Goal: Transaction & Acquisition: Purchase product/service

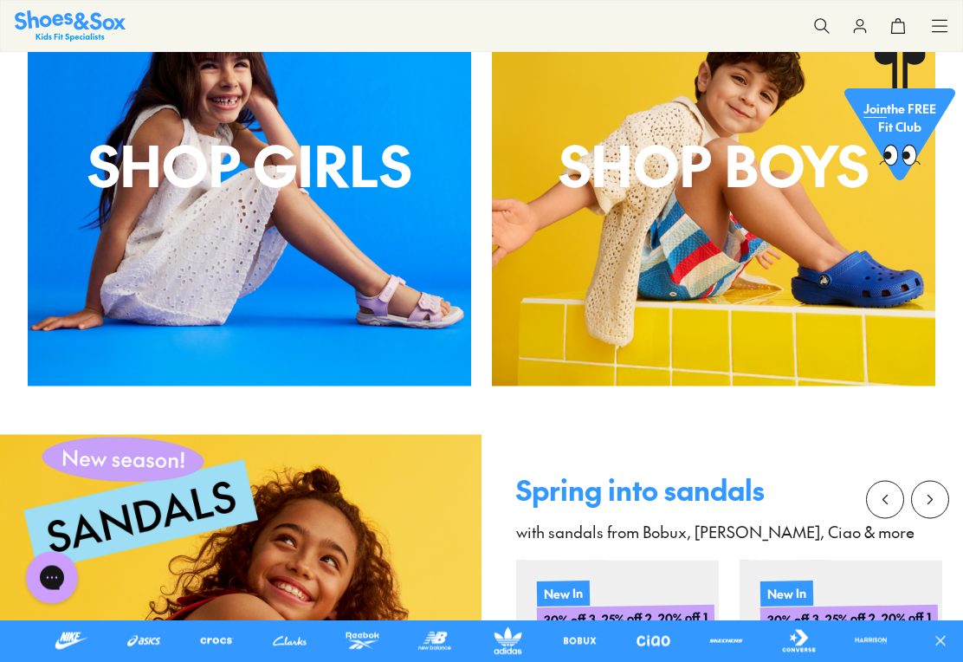
scroll to position [1242, 0]
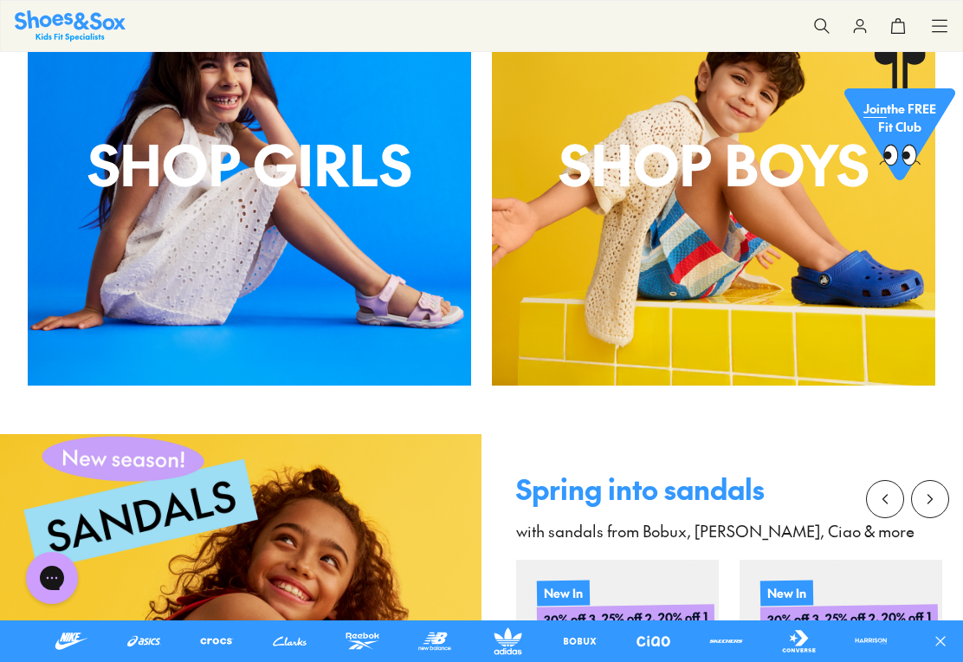
click at [324, 179] on p "Shop Girls" at bounding box center [249, 163] width 443 height 83
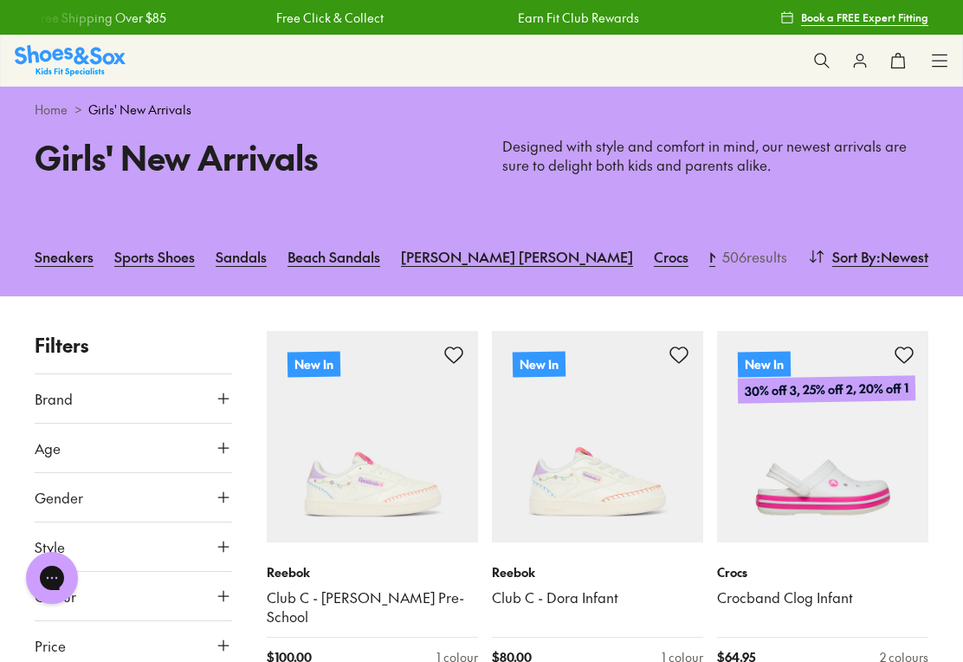
click at [68, 457] on button "Age" at bounding box center [133, 447] width 197 height 48
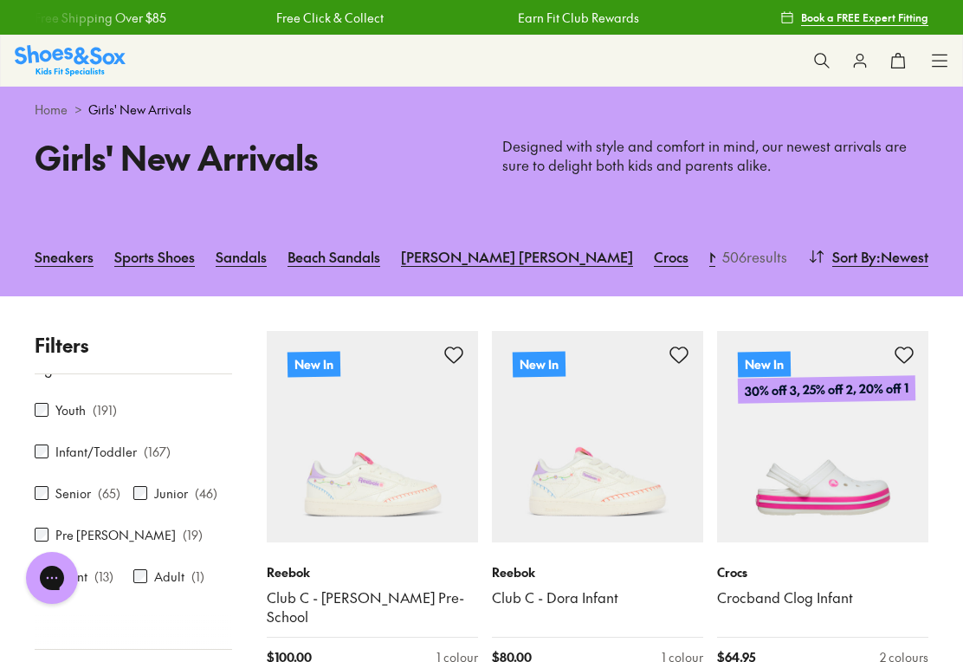
scroll to position [80, 0]
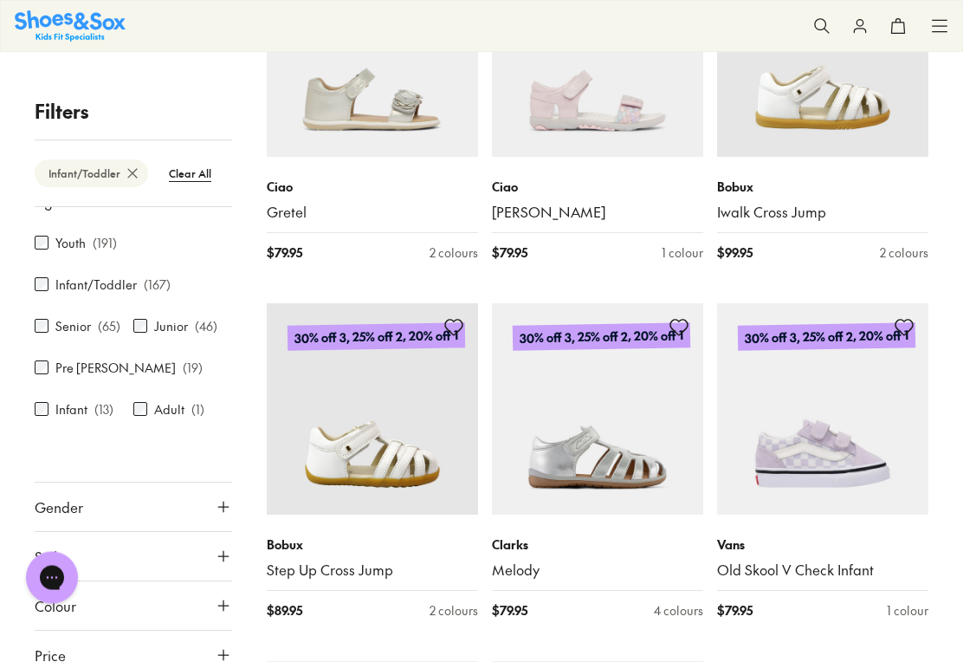
scroll to position [3264, 0]
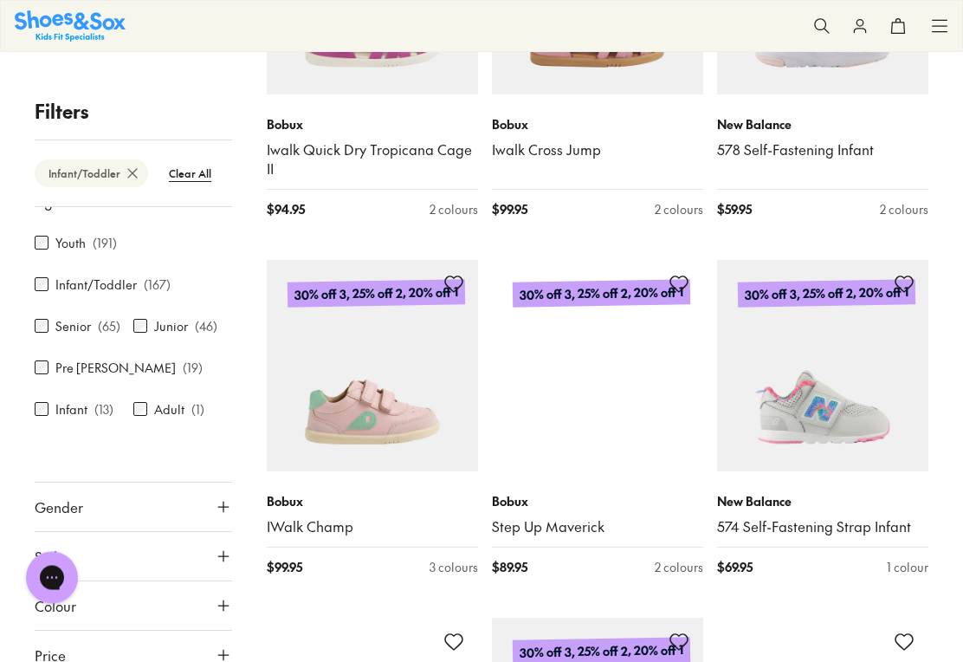
scroll to position [6588, 0]
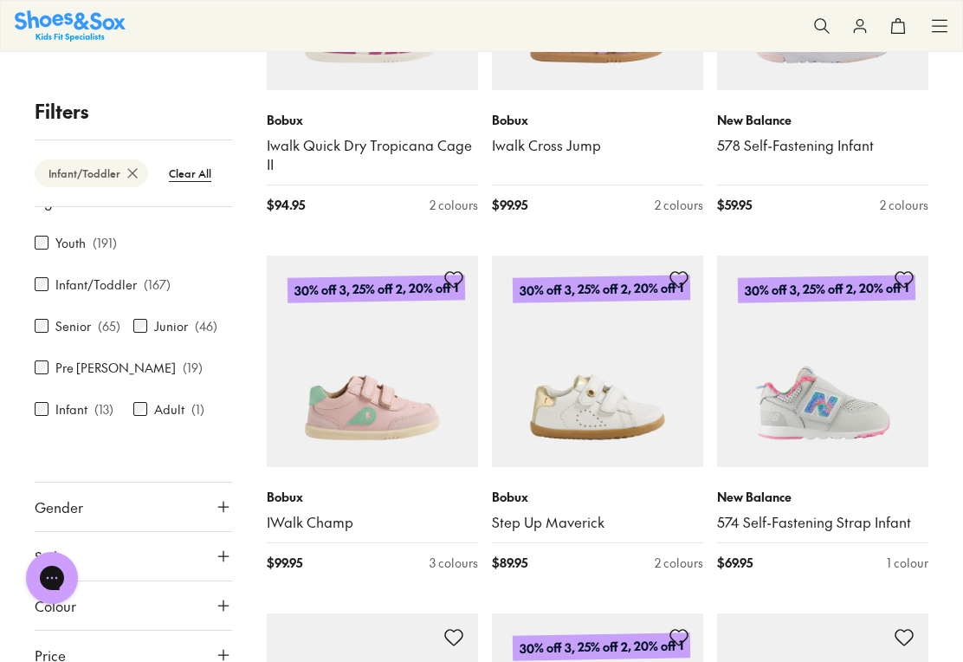
click at [628, 398] on img at bounding box center [597, 360] width 211 height 211
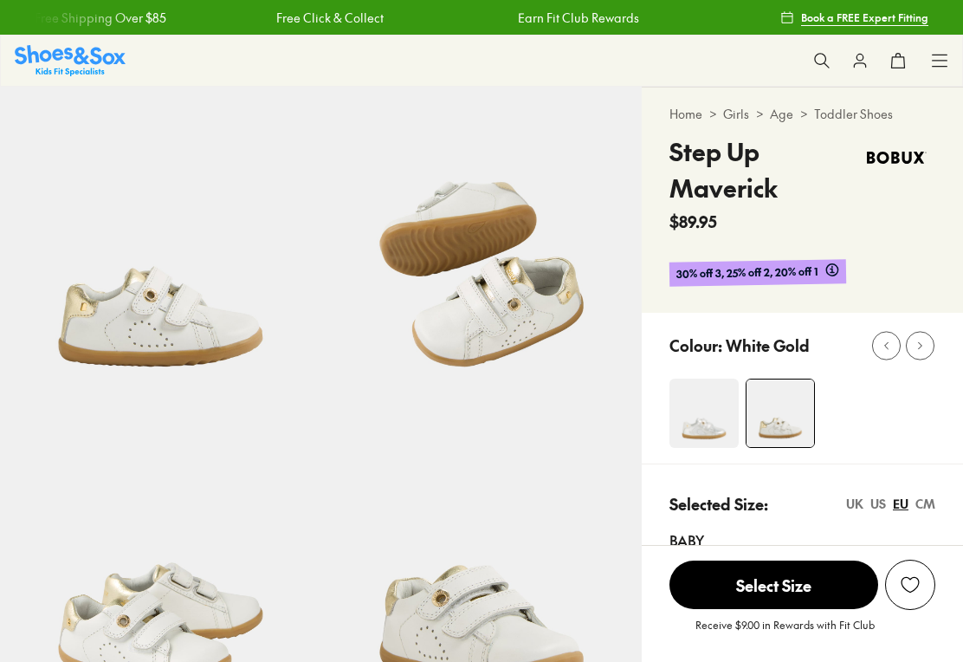
select select "*"
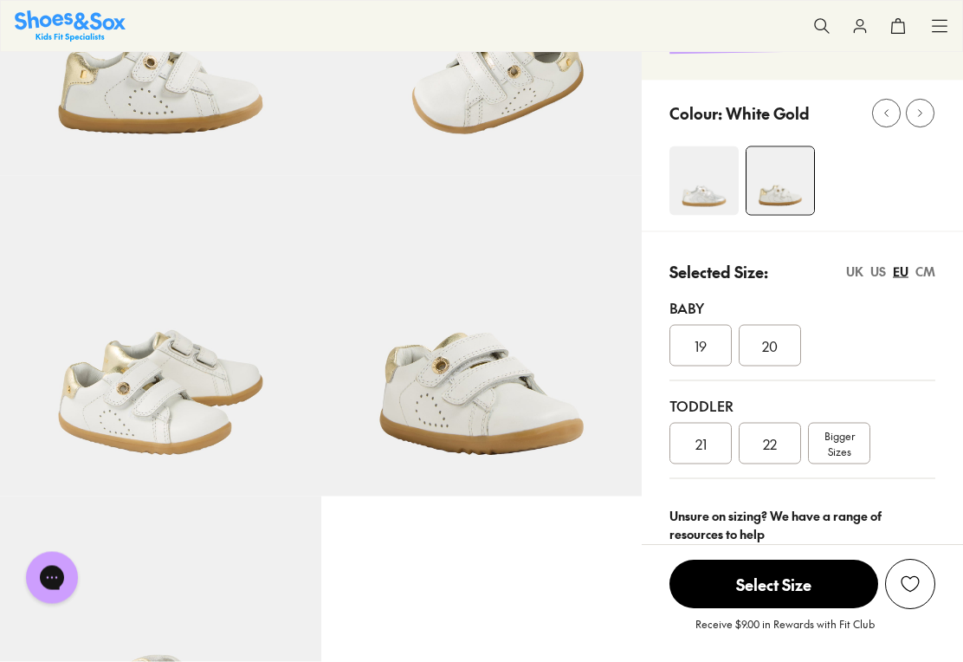
scroll to position [238, 0]
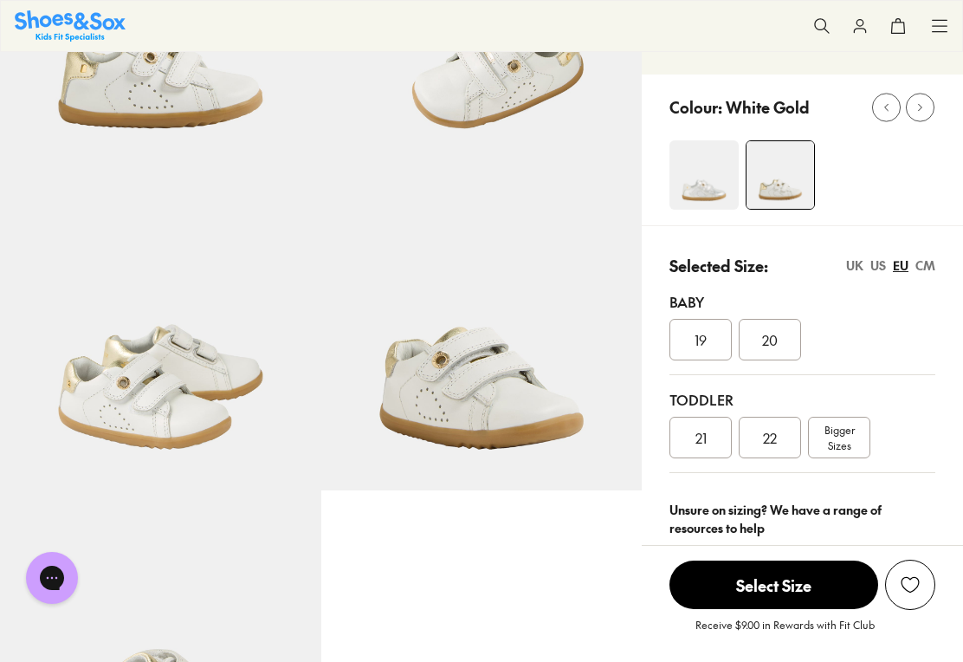
click at [845, 444] on span "Bigger Sizes" at bounding box center [839, 437] width 30 height 31
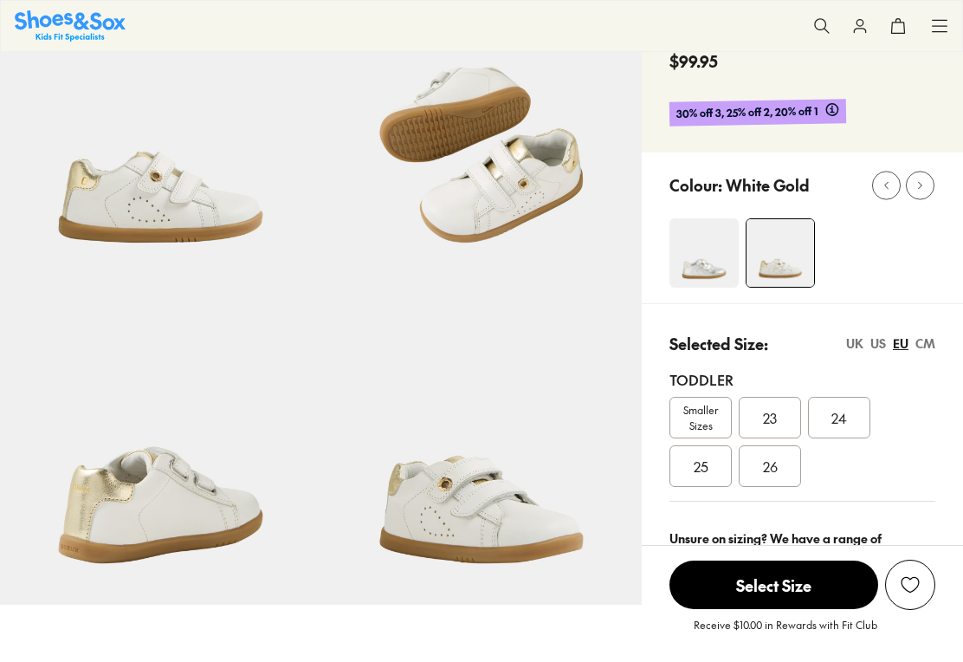
select select "*"
click at [775, 420] on span "23" at bounding box center [770, 417] width 14 height 21
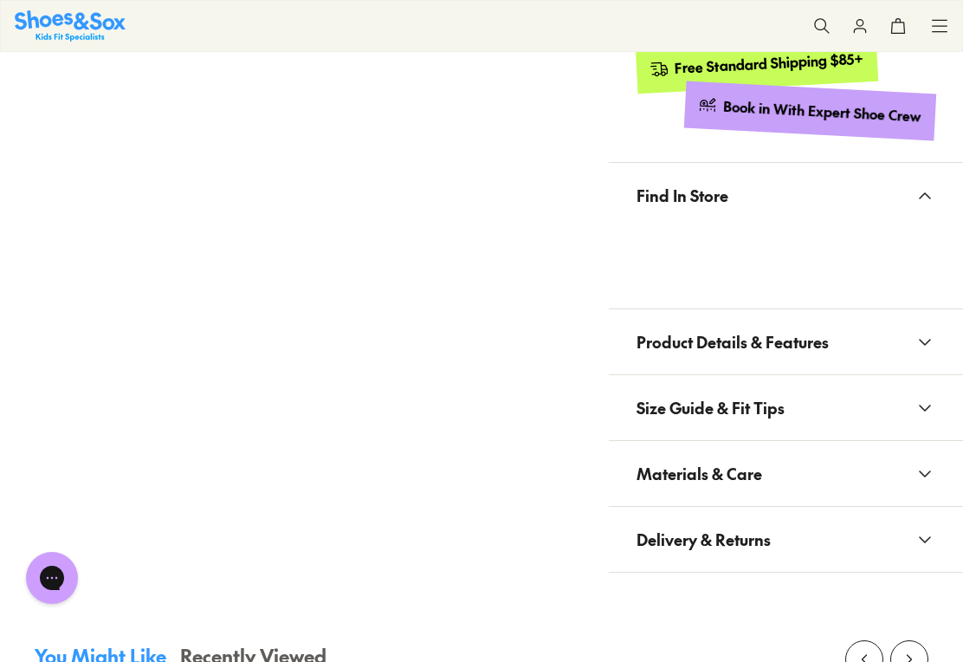
scroll to position [878, 0]
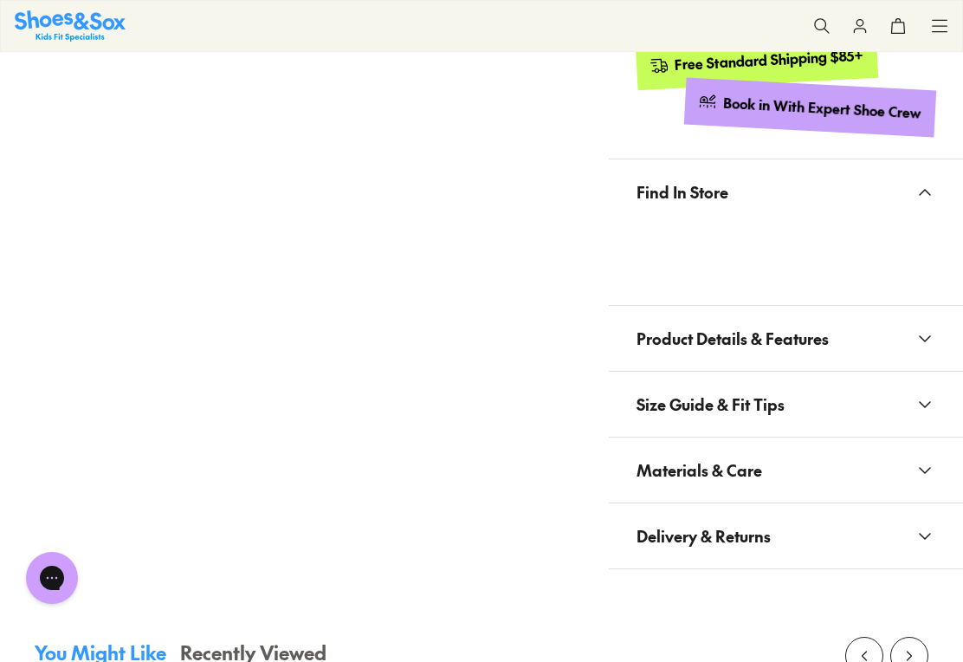
click at [813, 341] on span "Product Details & Features" at bounding box center [733, 338] width 192 height 51
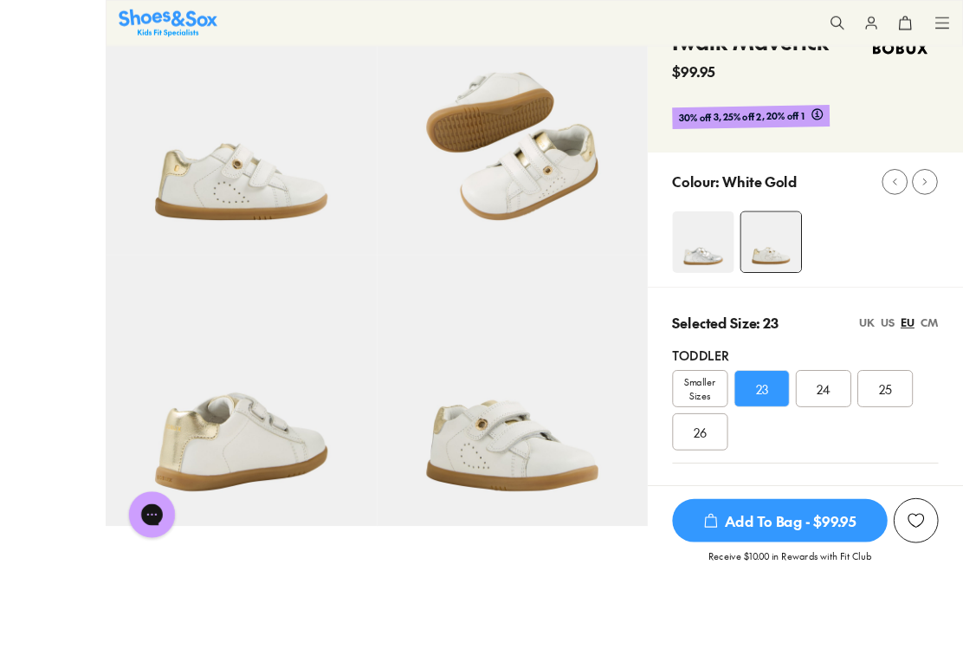
scroll to position [209, 0]
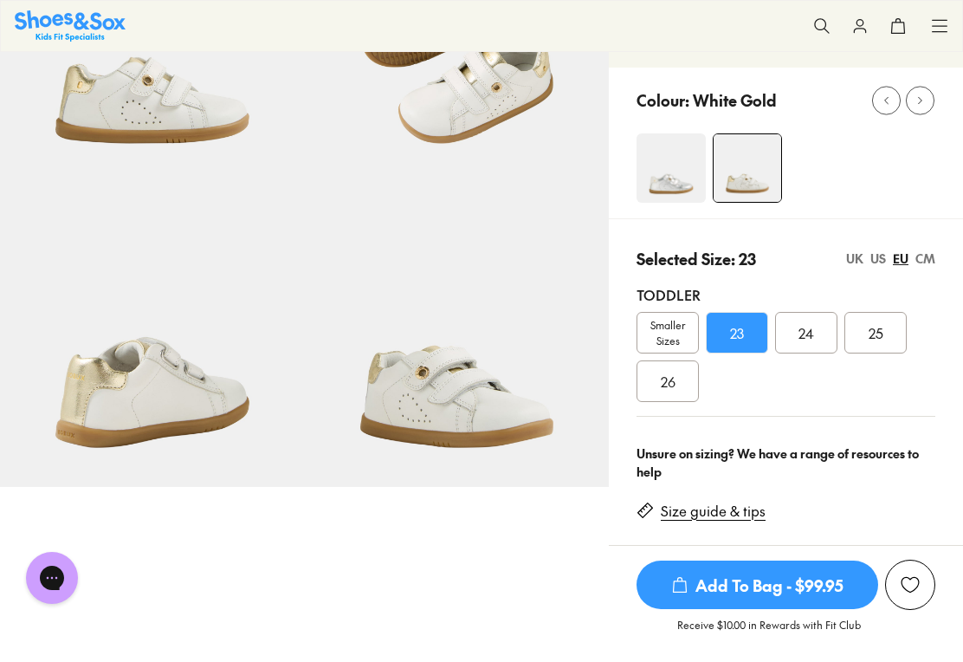
click at [502, 449] on img at bounding box center [457, 335] width 305 height 305
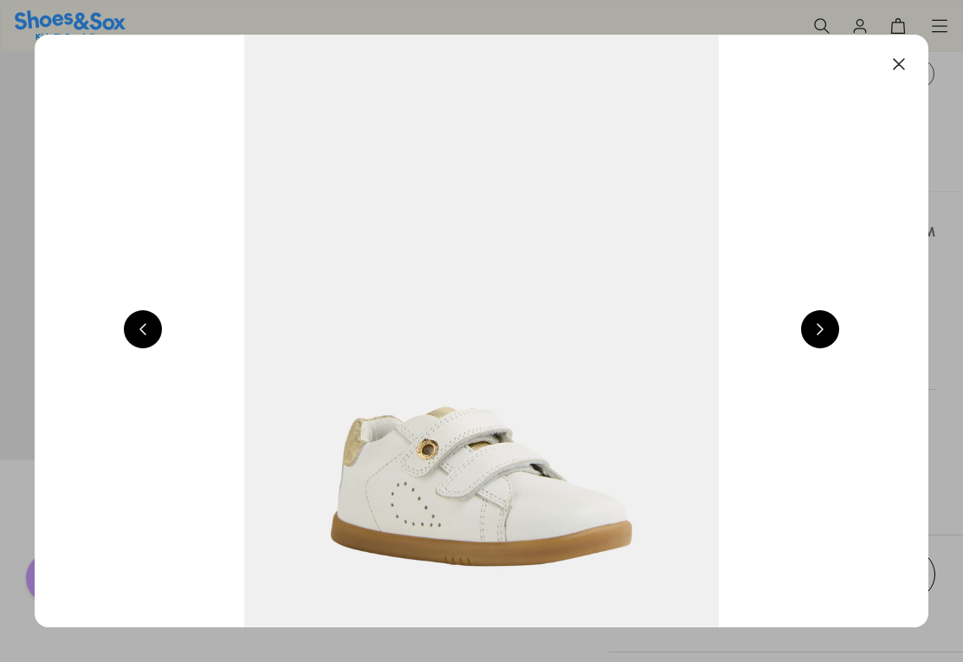
scroll to position [0, 3575]
click at [823, 342] on button at bounding box center [820, 329] width 38 height 38
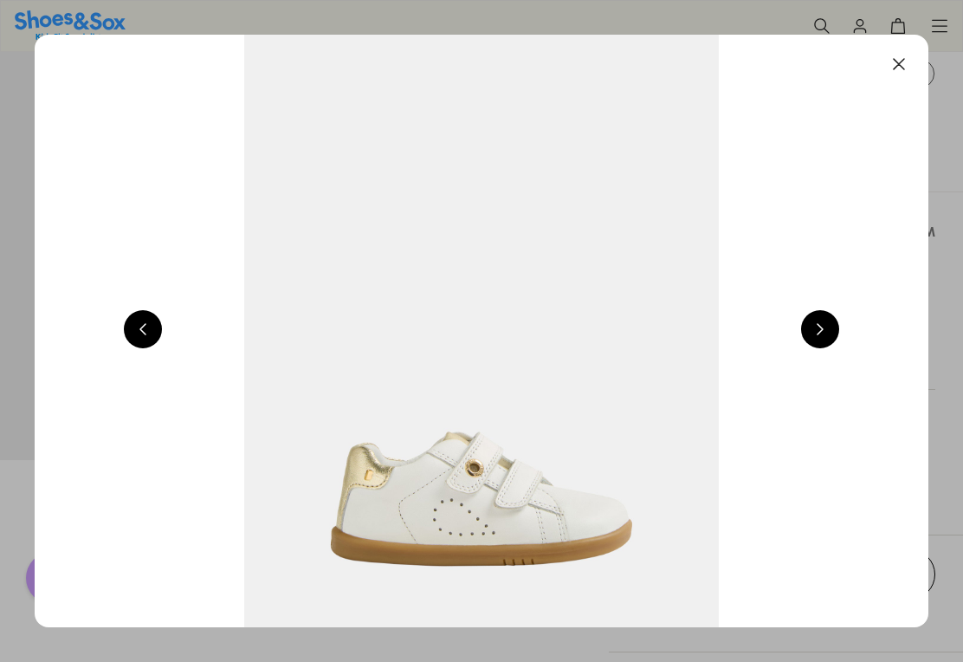
click at [823, 335] on button at bounding box center [820, 329] width 38 height 38
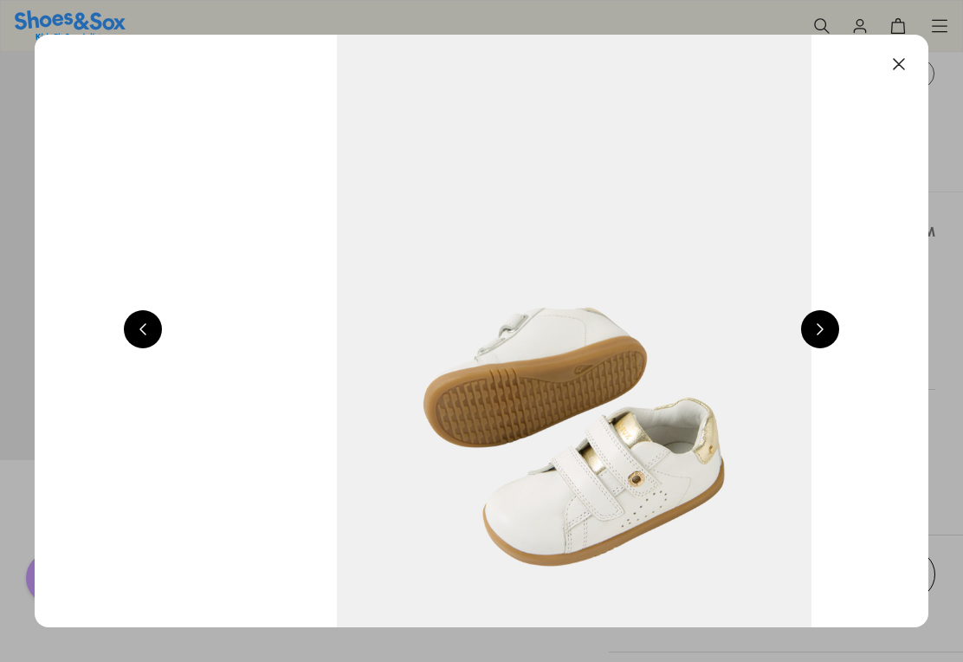
scroll to position [0, 1787]
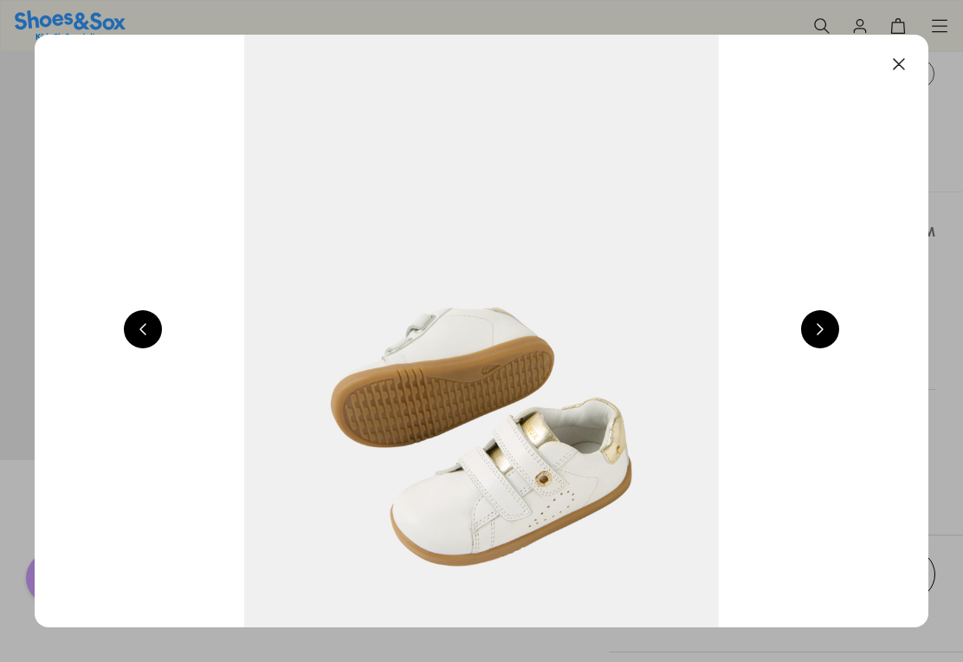
click at [824, 342] on button at bounding box center [820, 329] width 38 height 38
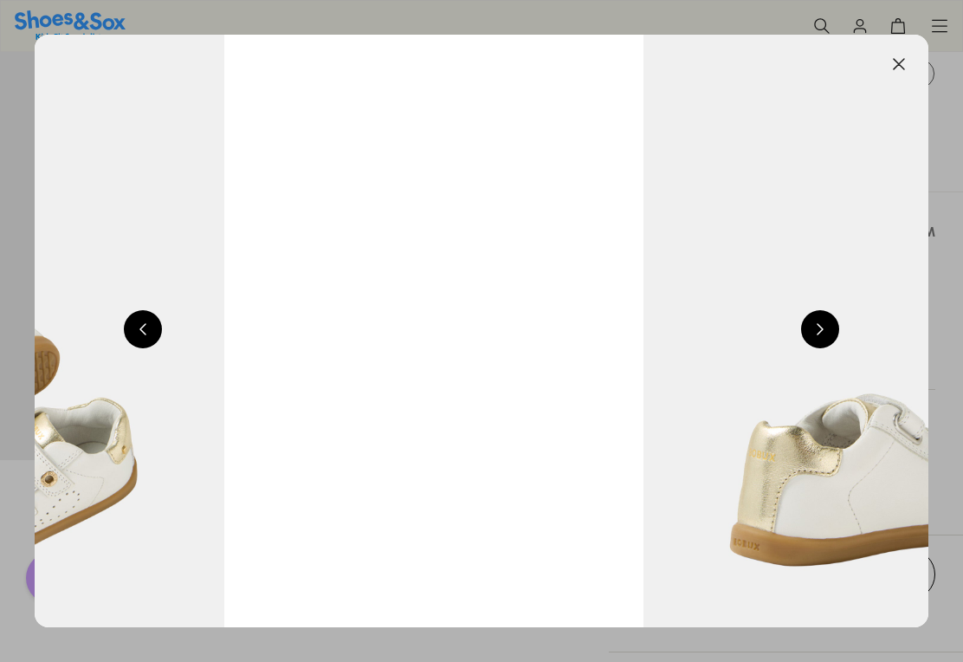
scroll to position [0, 2681]
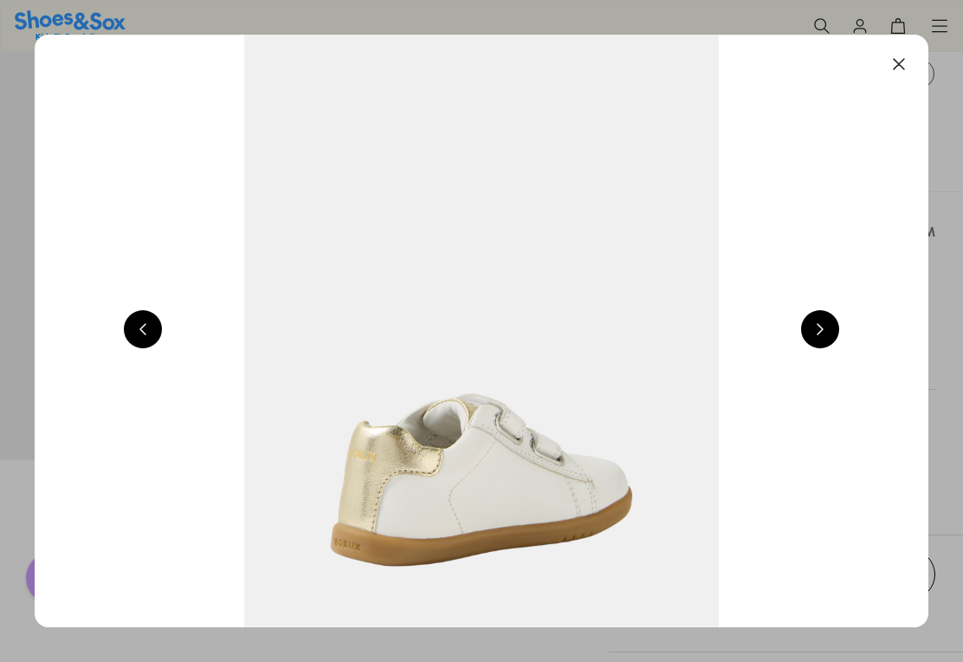
click at [825, 341] on button at bounding box center [820, 329] width 38 height 38
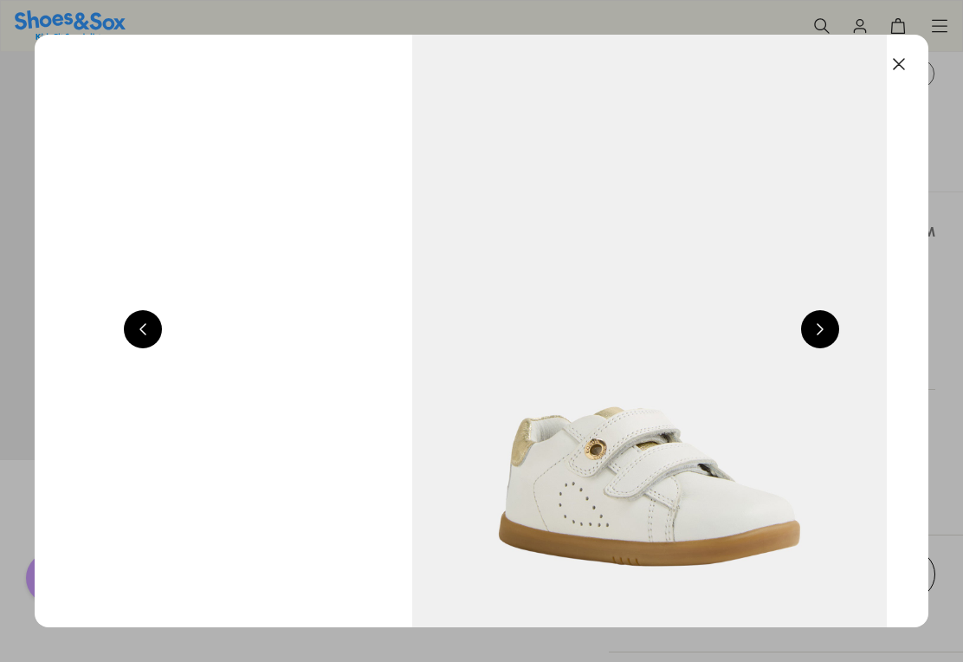
scroll to position [0, 3575]
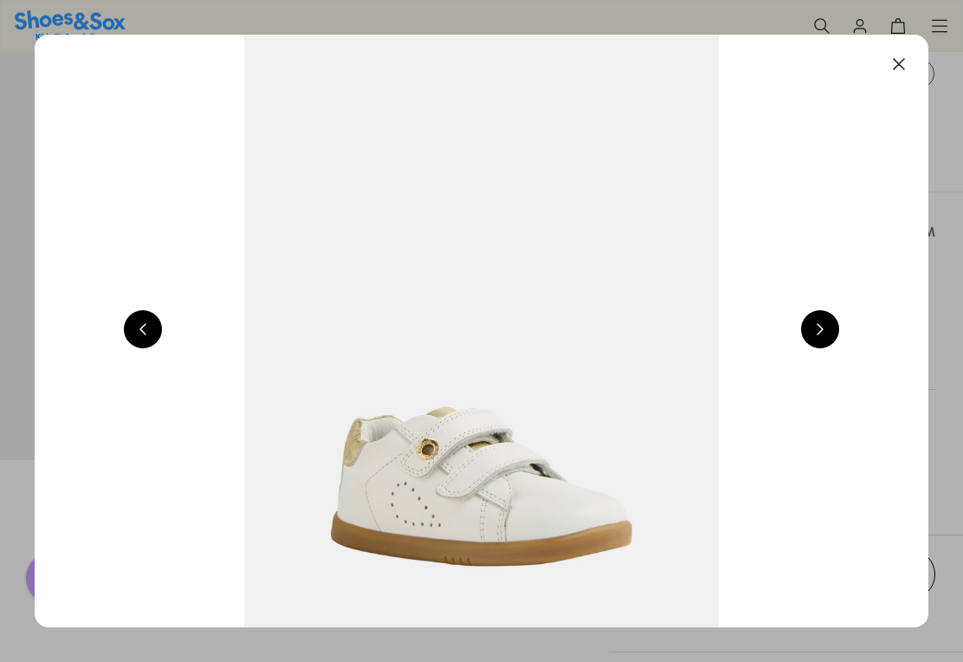
click at [825, 336] on button at bounding box center [820, 329] width 38 height 38
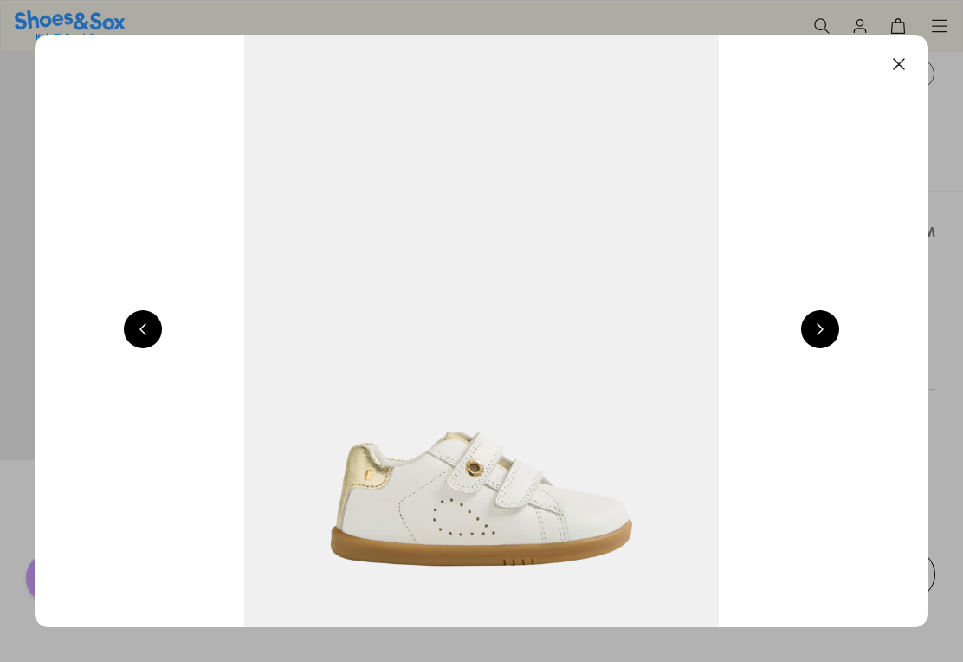
scroll to position [0, 894]
click at [828, 339] on button at bounding box center [820, 329] width 38 height 38
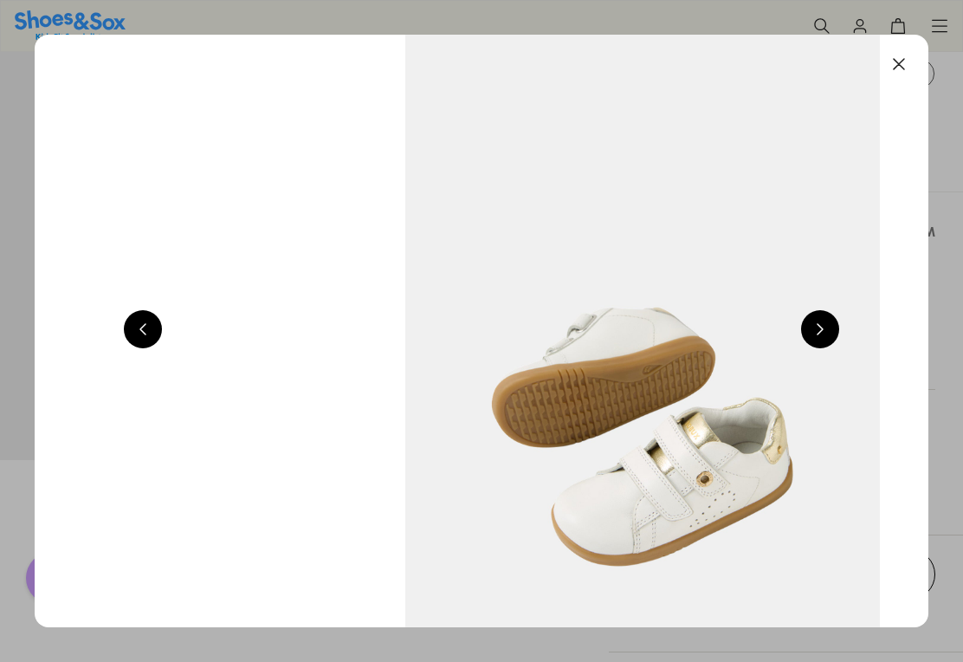
scroll to position [0, 1787]
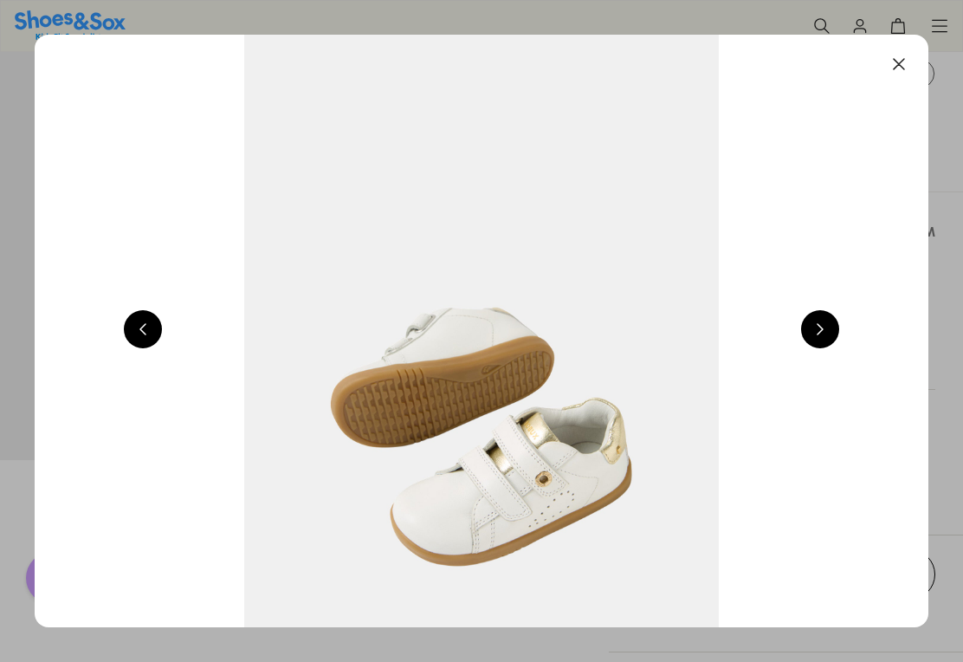
click at [824, 337] on button at bounding box center [820, 329] width 38 height 38
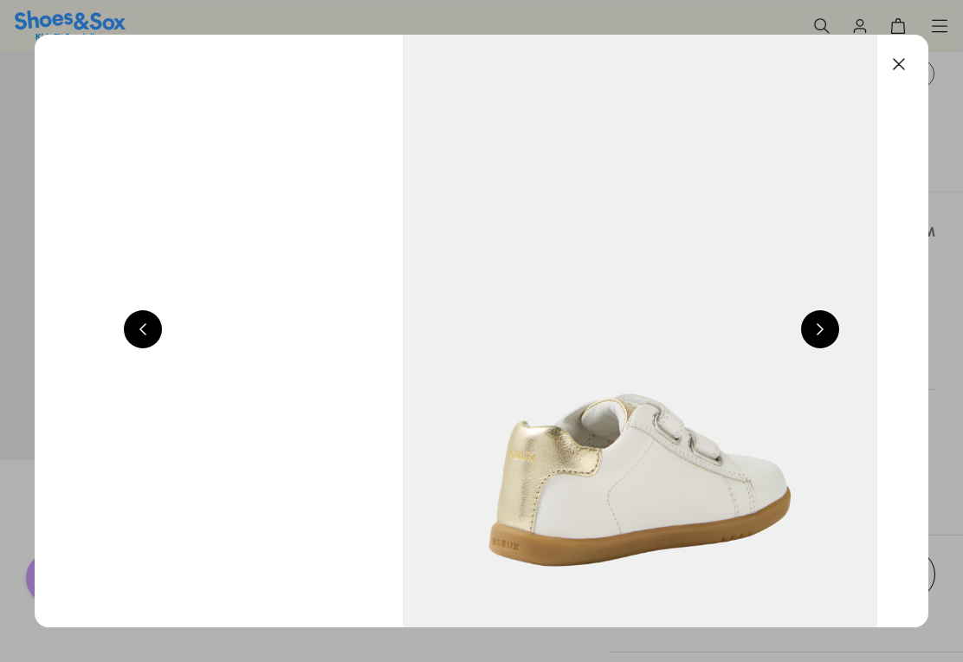
scroll to position [0, 2681]
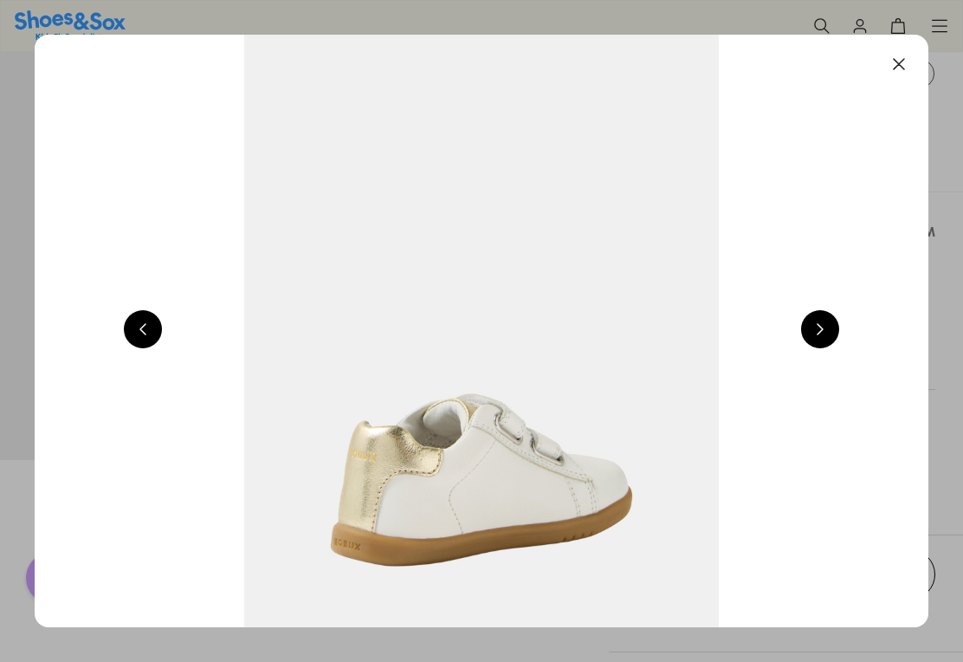
click at [826, 335] on button at bounding box center [820, 329] width 38 height 38
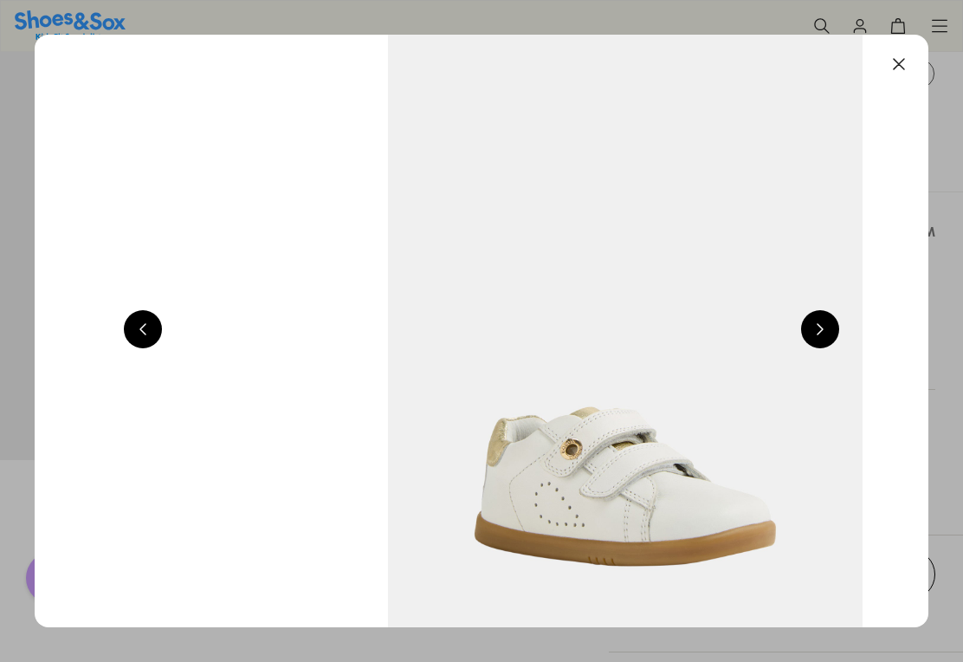
scroll to position [0, 3575]
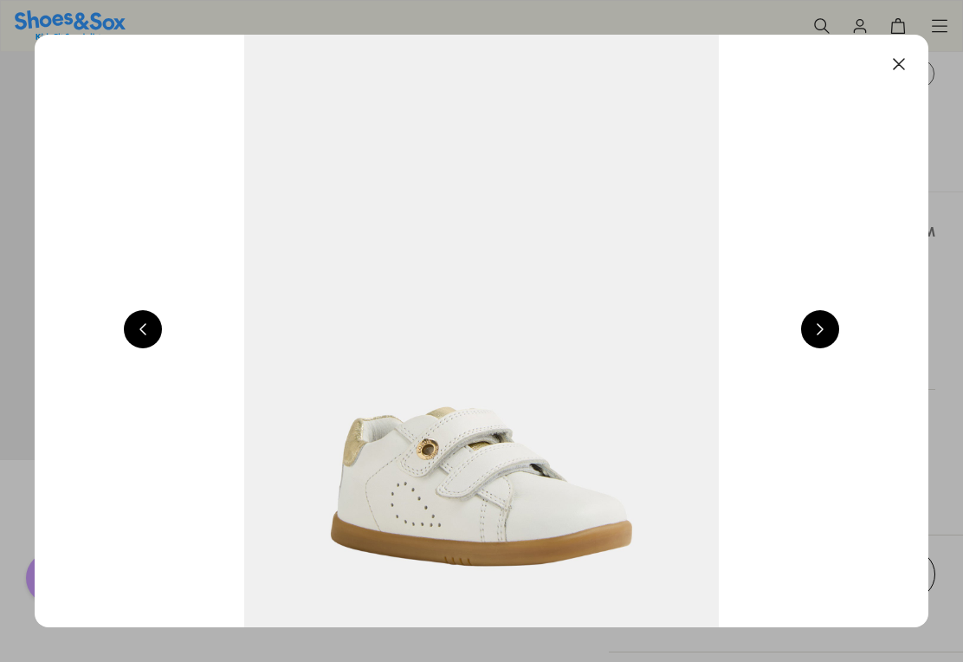
click at [827, 337] on button at bounding box center [820, 329] width 38 height 38
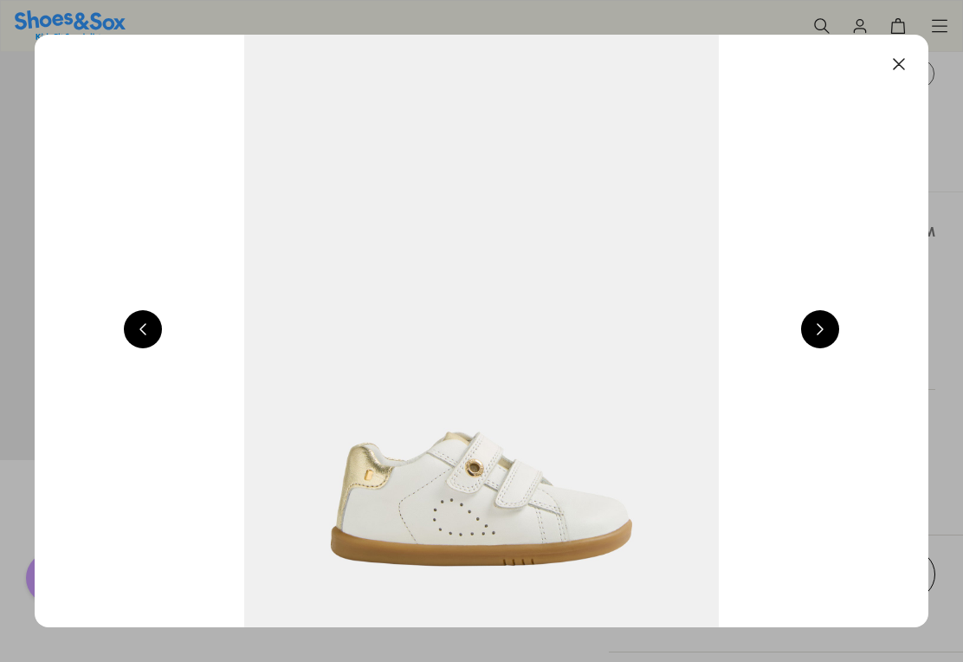
scroll to position [0, 894]
click at [902, 63] on button at bounding box center [899, 64] width 38 height 38
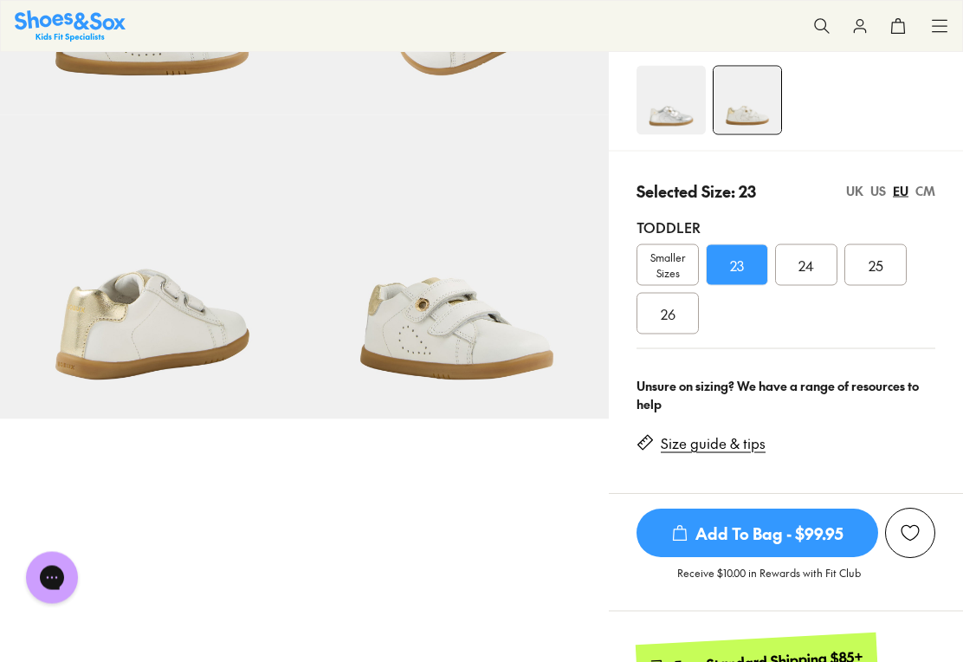
scroll to position [281, 0]
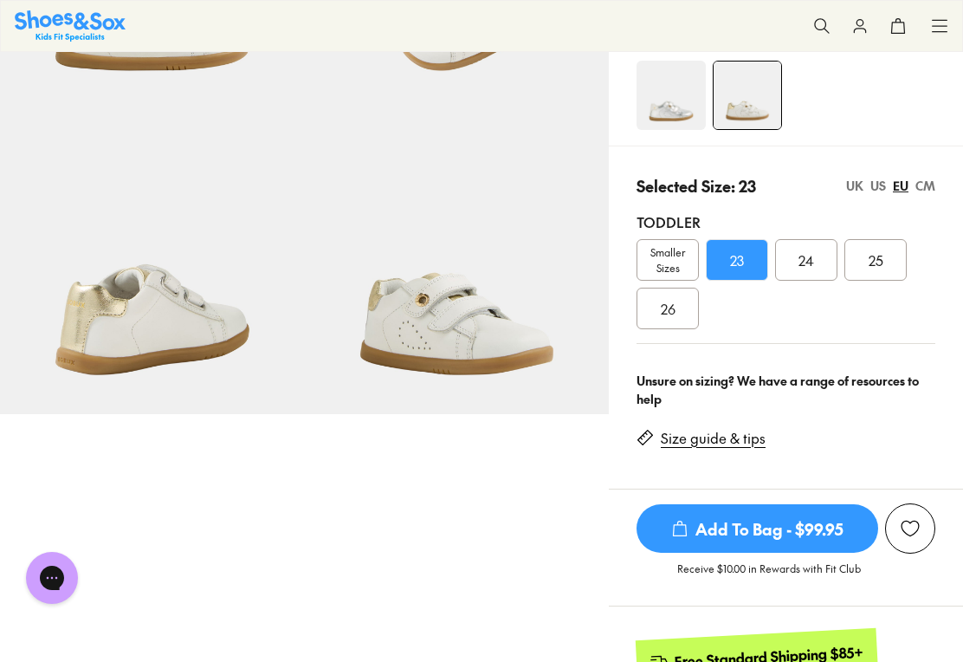
click at [795, 530] on span "Add To Bag - $99.95" at bounding box center [758, 528] width 242 height 48
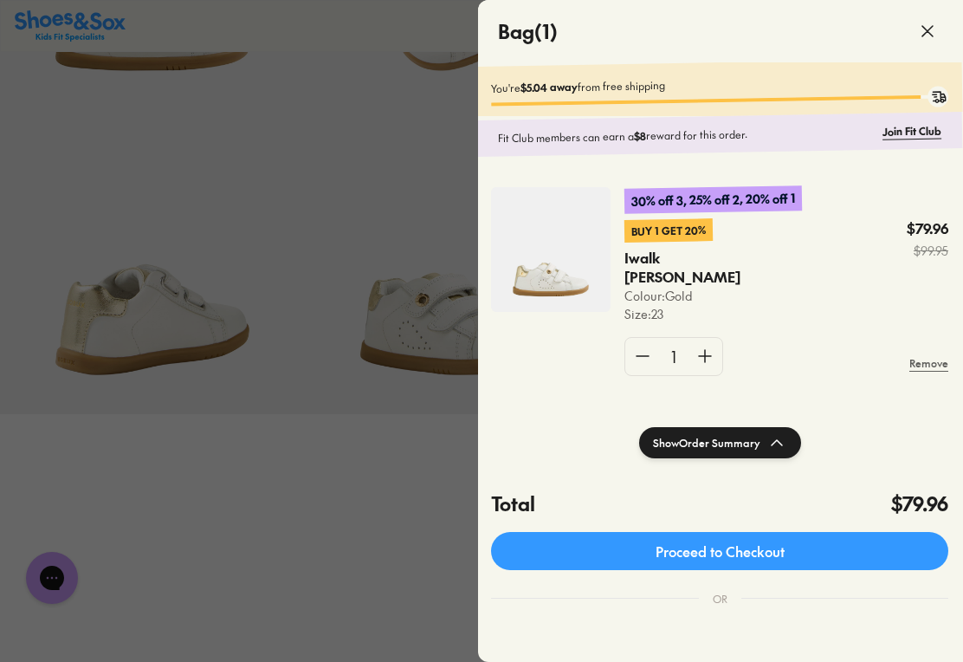
scroll to position [0, 1]
click at [934, 31] on icon at bounding box center [927, 31] width 21 height 21
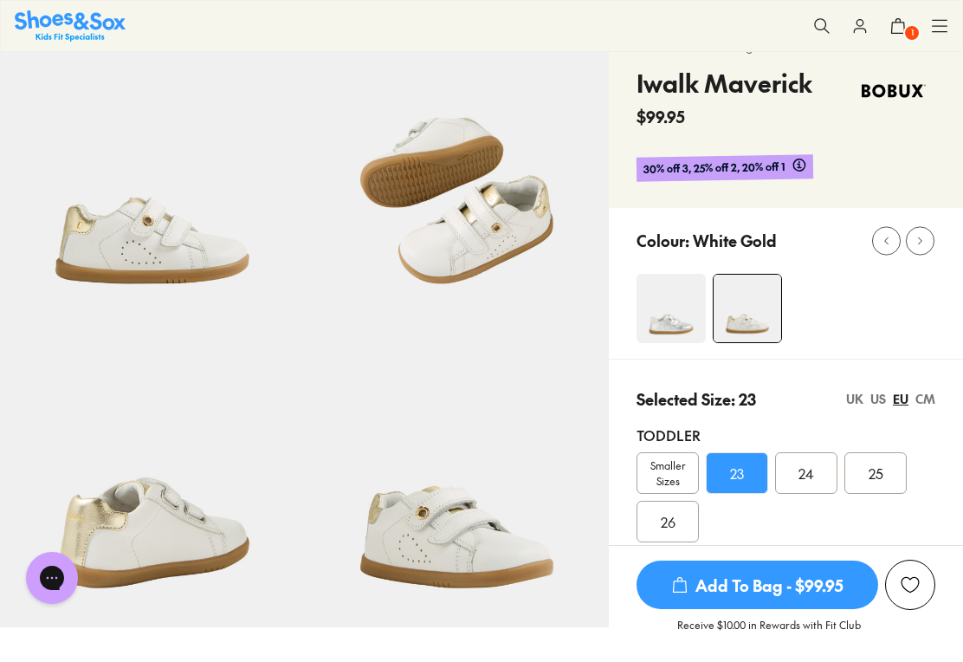
scroll to position [0, 0]
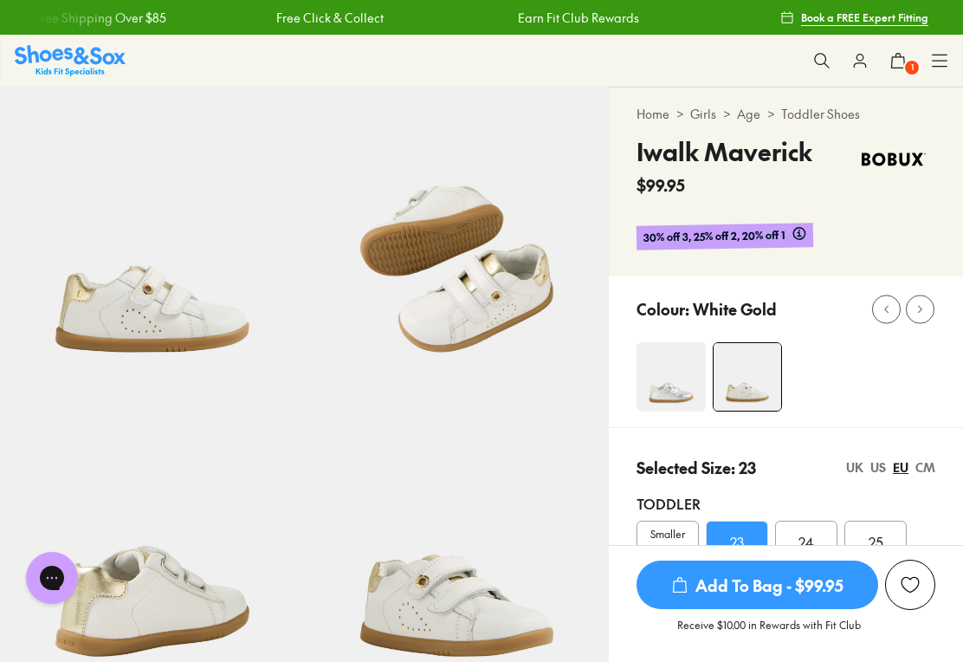
scroll to position [236, 0]
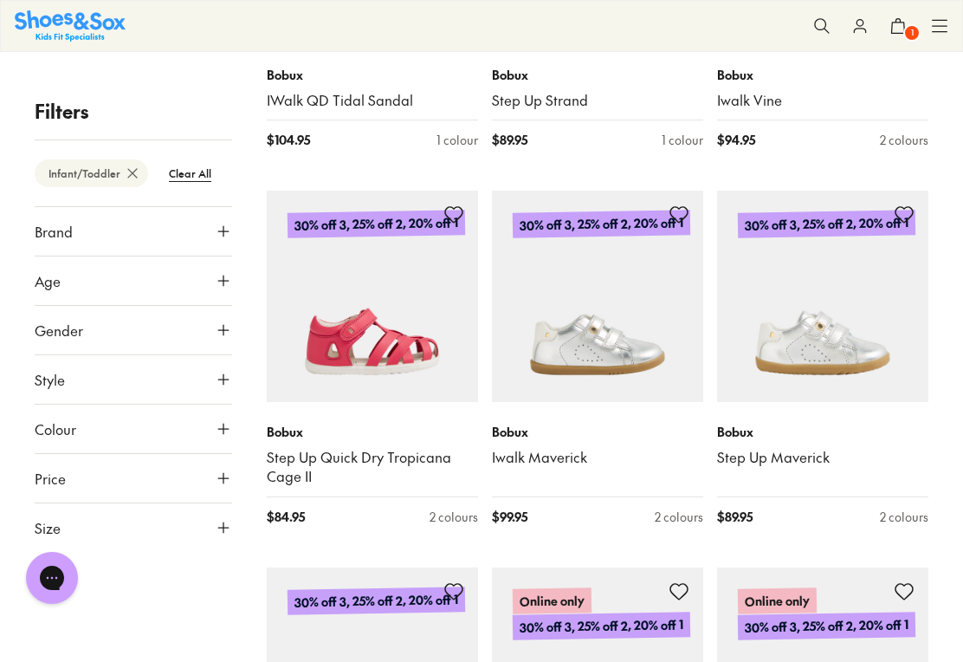
scroll to position [5687, 0]
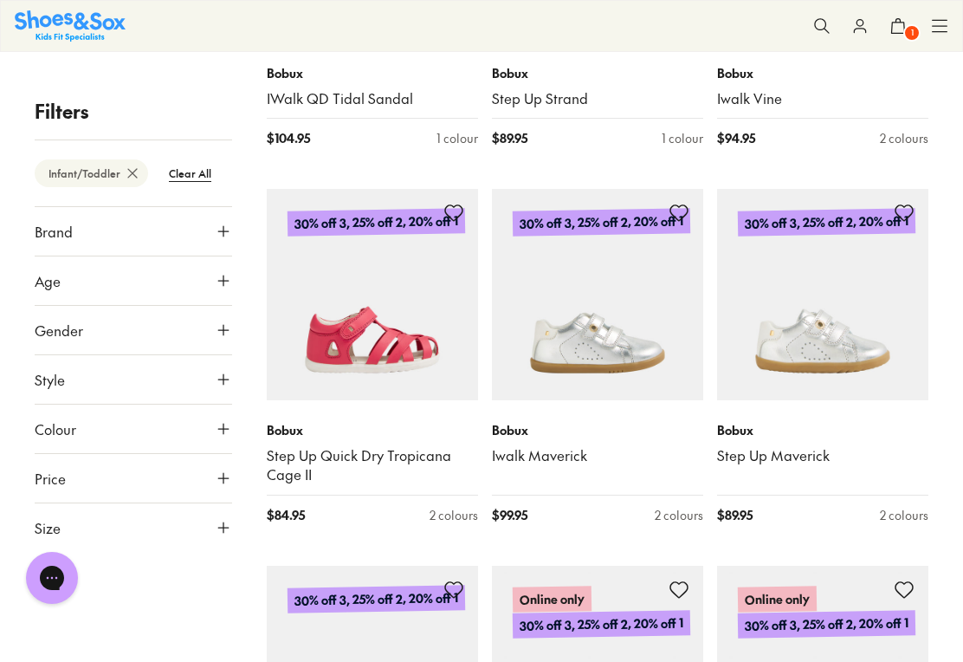
click at [786, 446] on link "Step Up Maverick" at bounding box center [822, 455] width 211 height 19
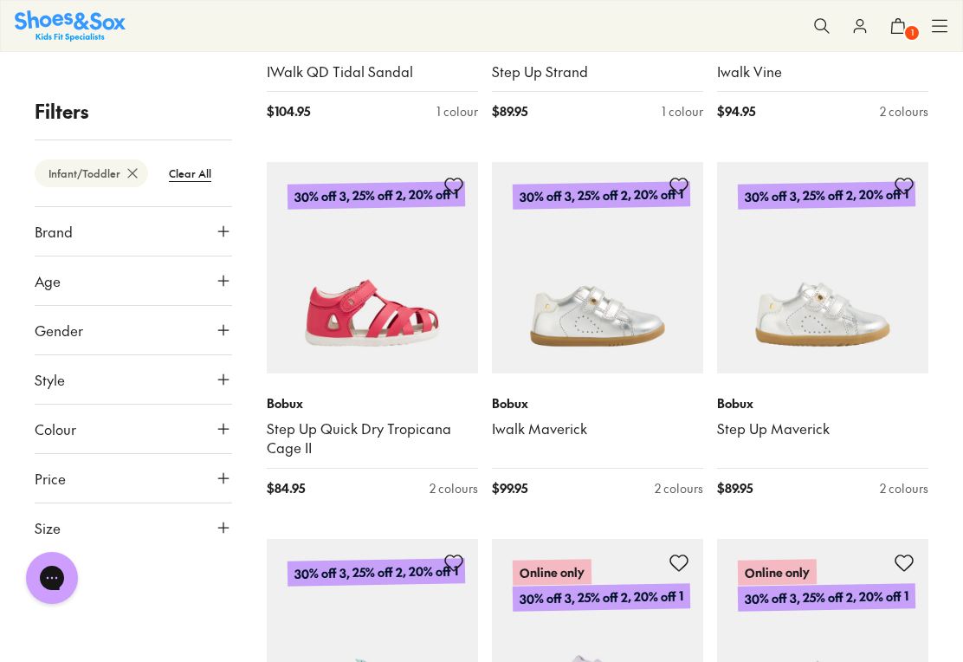
click at [546, 419] on link "Iwalk Maverick" at bounding box center [597, 428] width 211 height 19
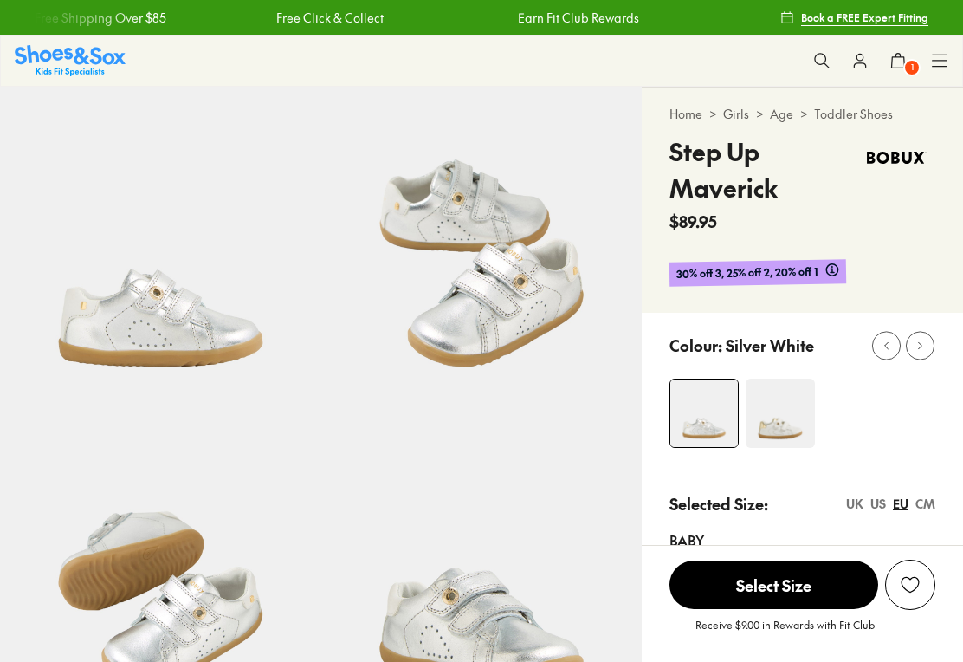
select select "*"
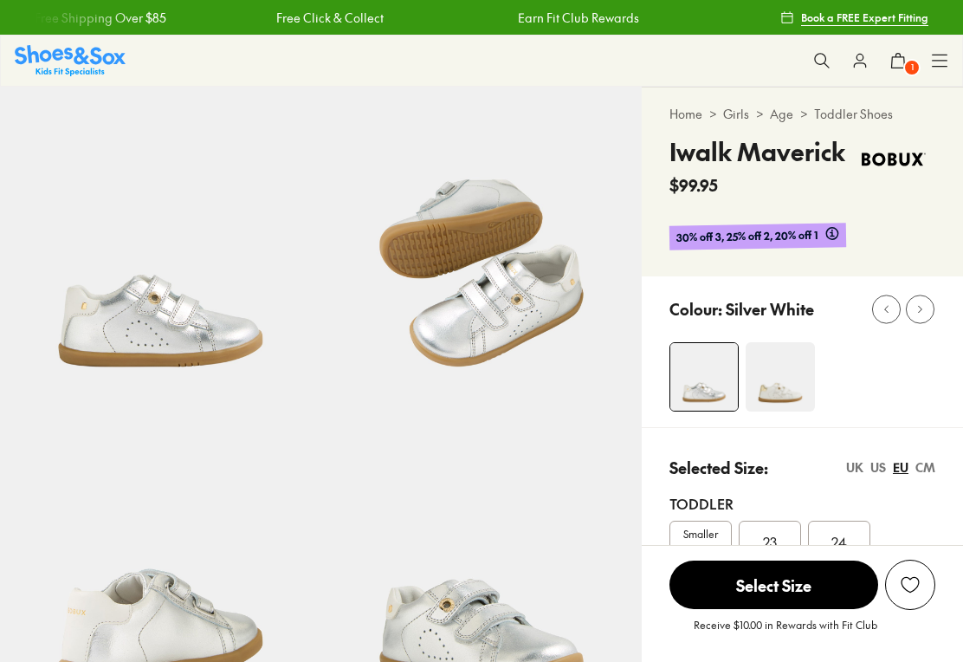
select select "*"
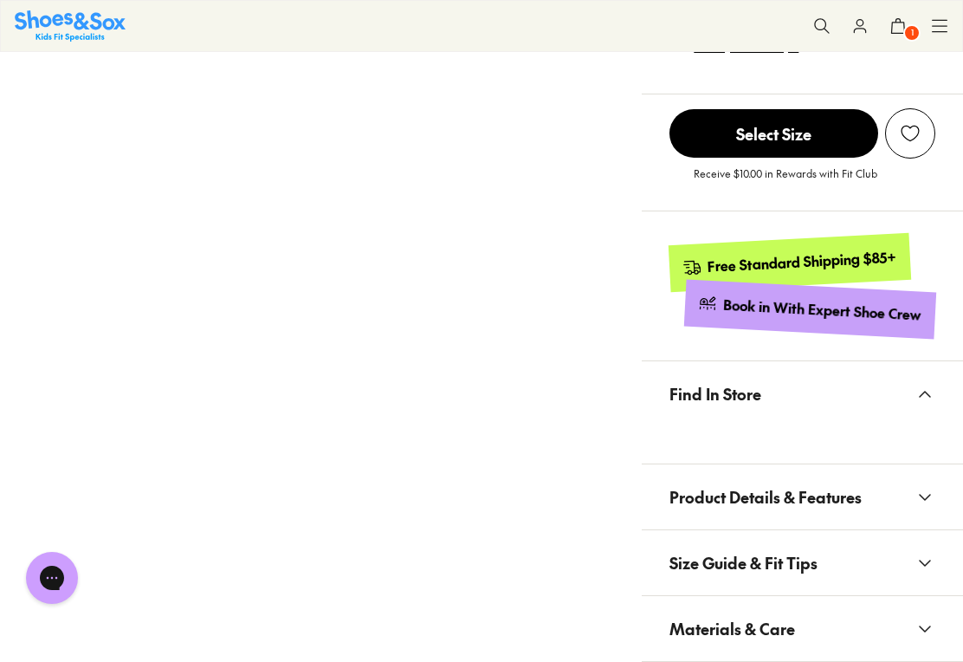
scroll to position [680, 0]
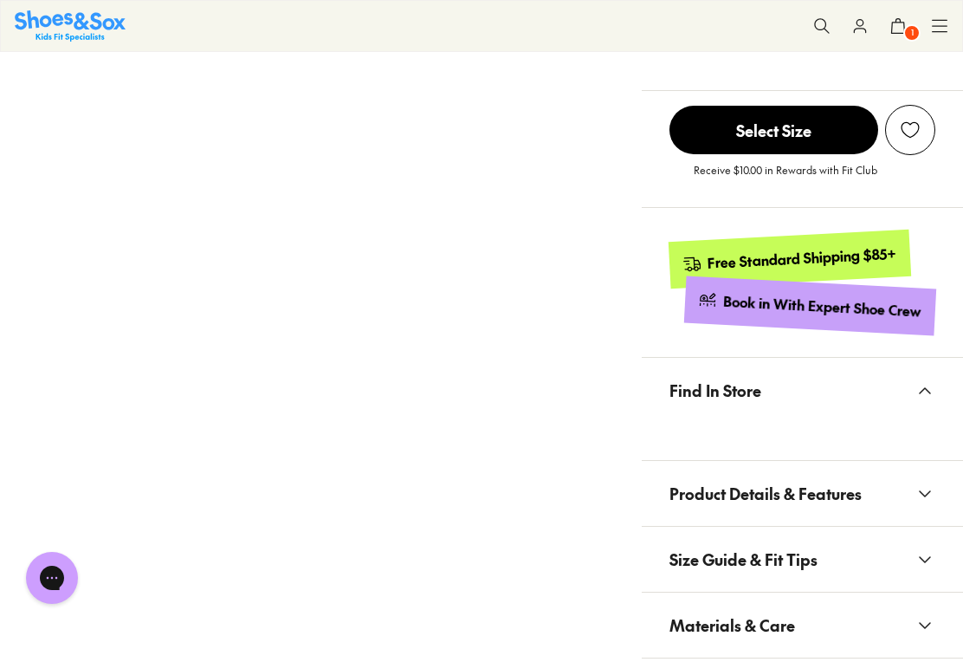
click at [844, 491] on span "Product Details & Features" at bounding box center [765, 493] width 192 height 51
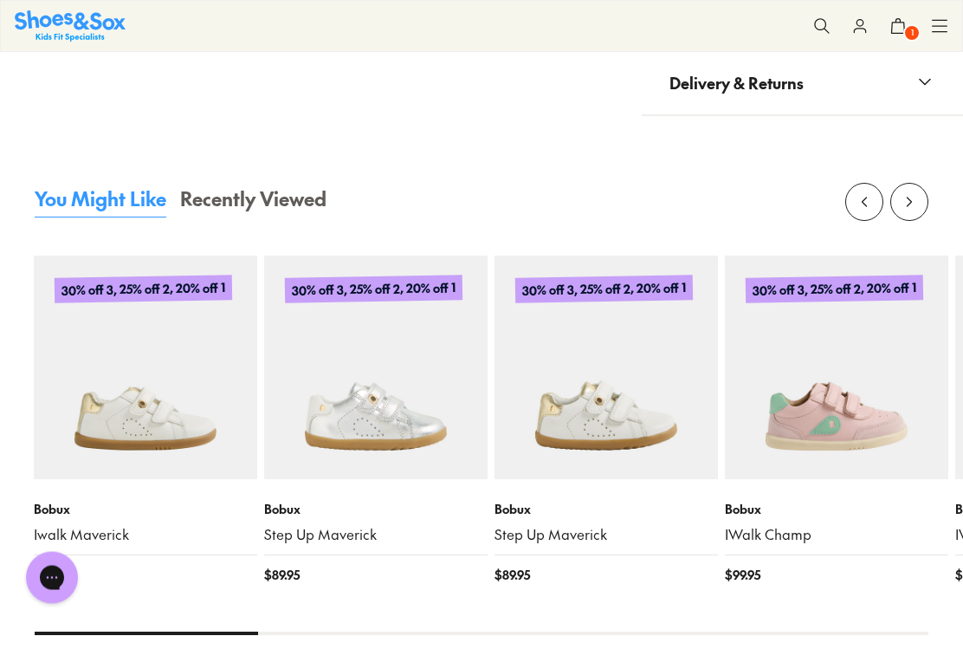
scroll to position [1795, 0]
click at [352, 500] on div "Bobux Step Up Maverick" at bounding box center [376, 522] width 223 height 44
click at [398, 408] on img at bounding box center [376, 366] width 223 height 223
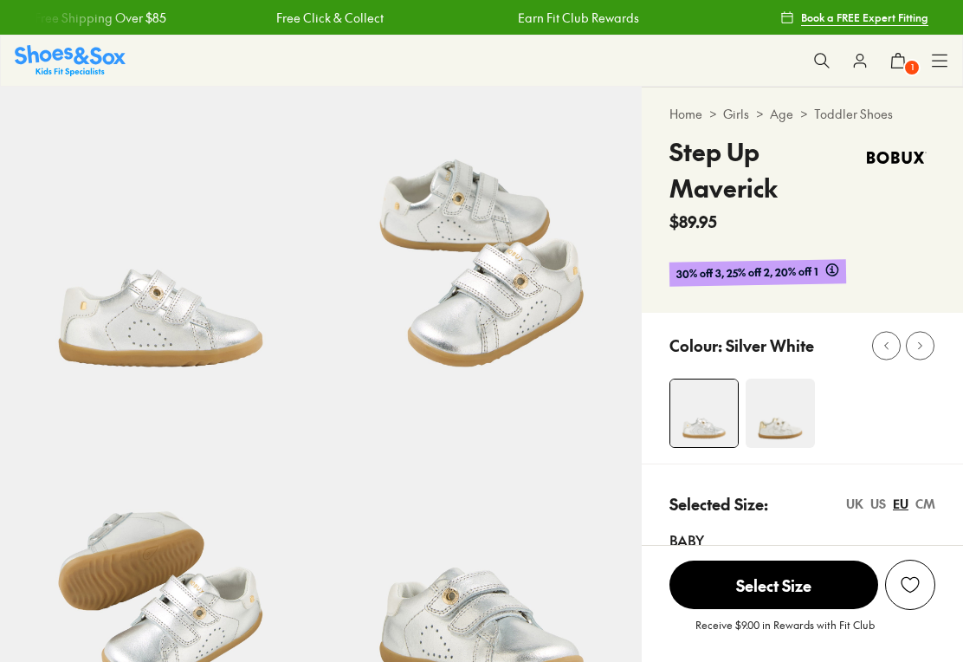
select select "*"
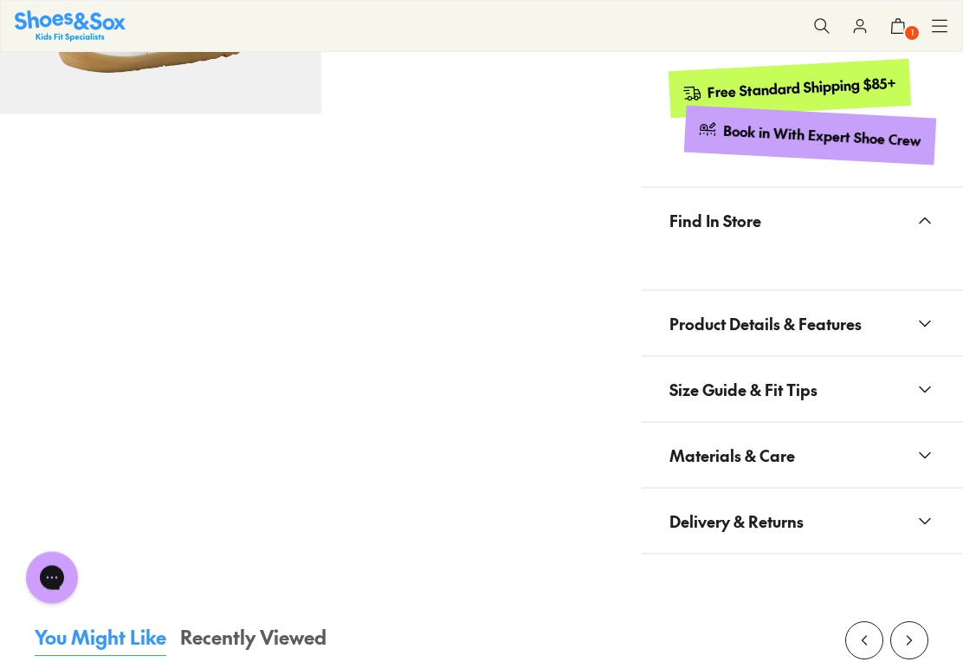
scroll to position [939, 0]
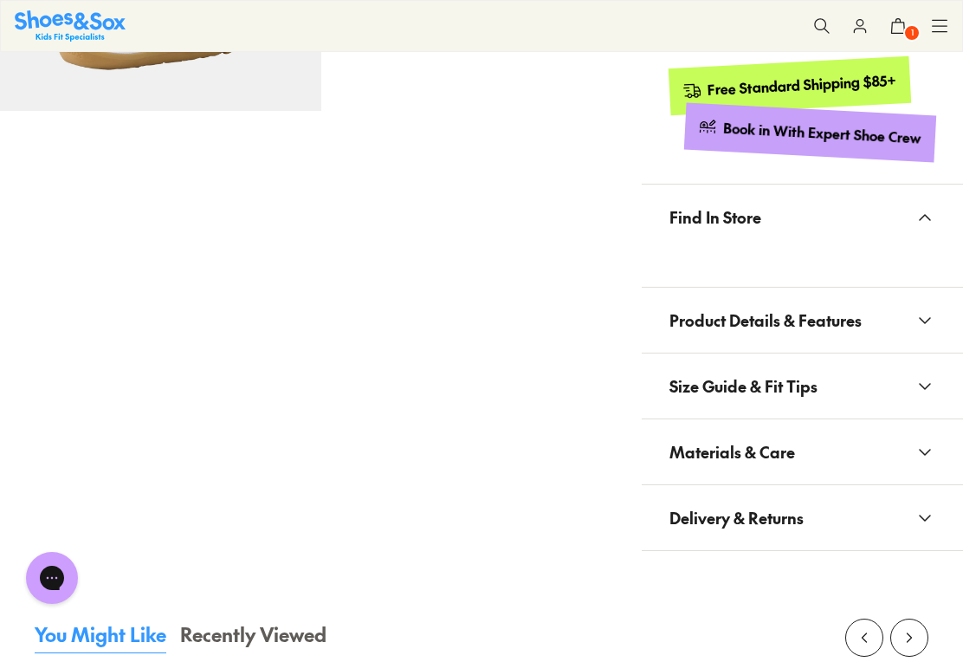
click at [812, 318] on span "Product Details & Features" at bounding box center [765, 319] width 192 height 51
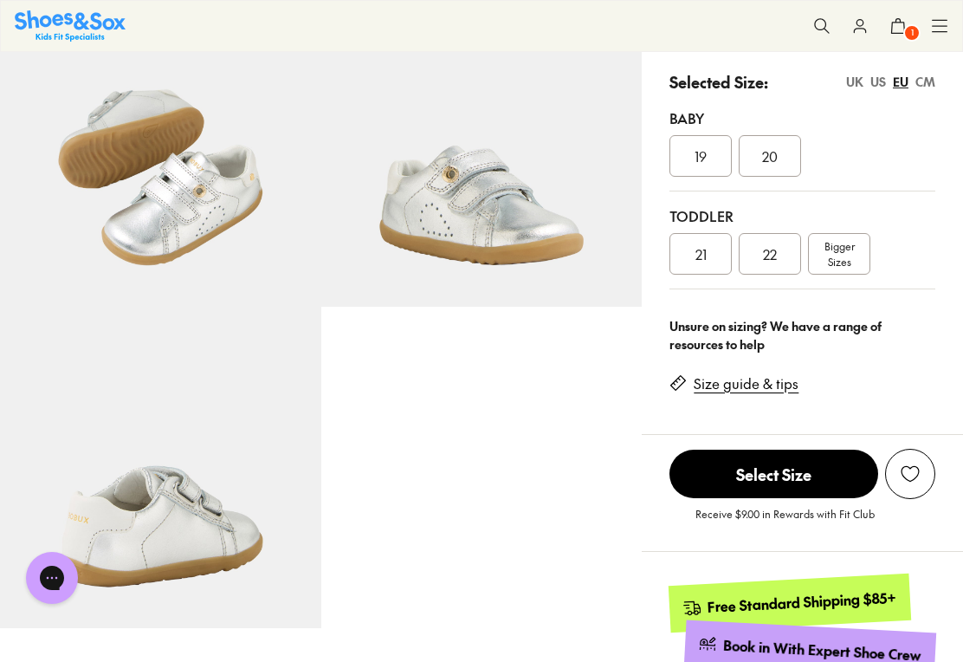
scroll to position [396, 0]
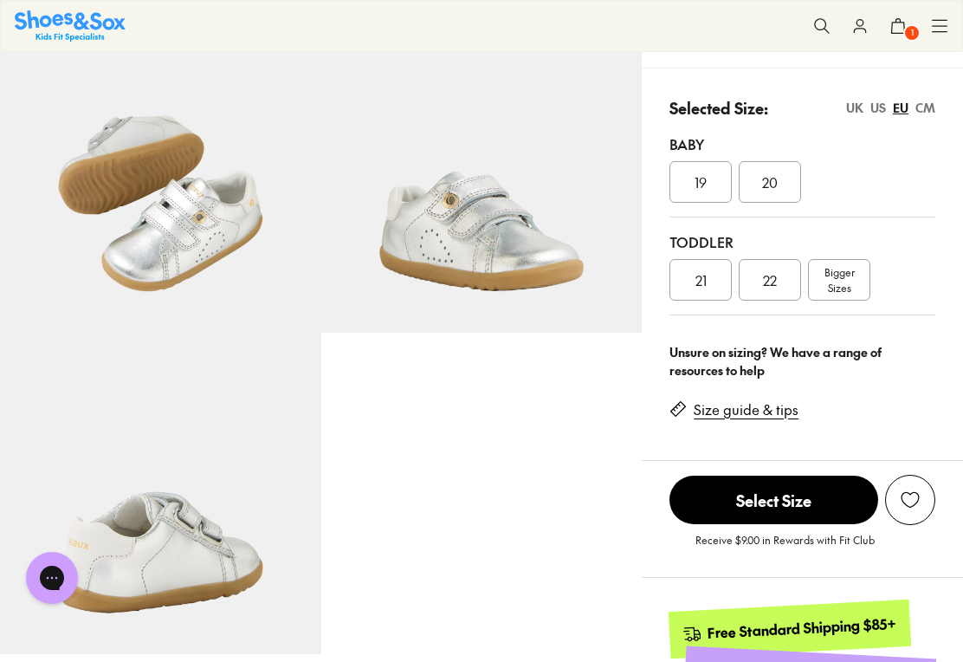
click at [848, 286] on span "Bigger Sizes" at bounding box center [839, 279] width 30 height 31
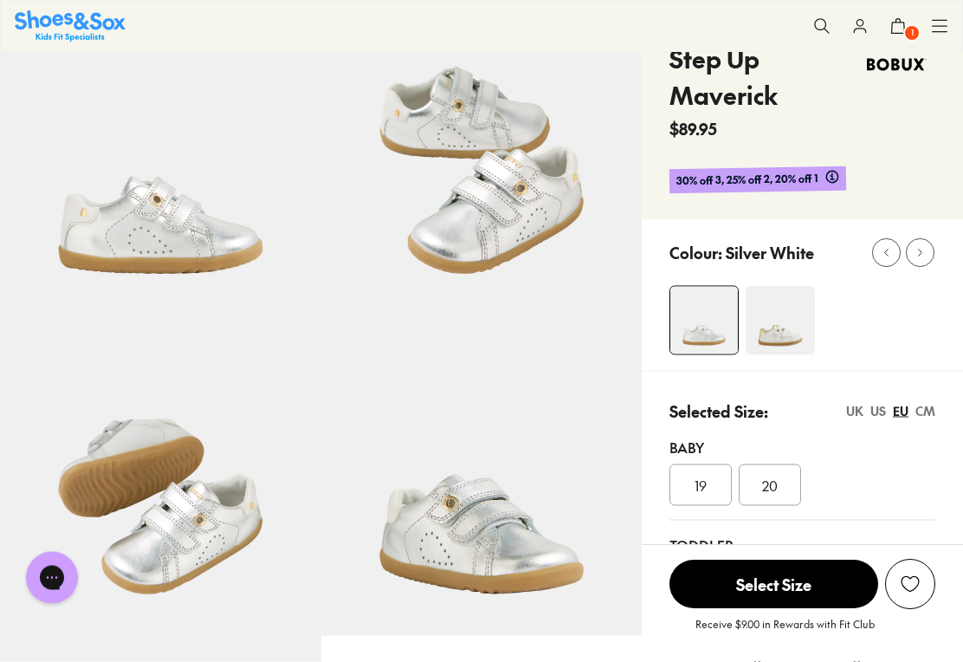
scroll to position [0, 0]
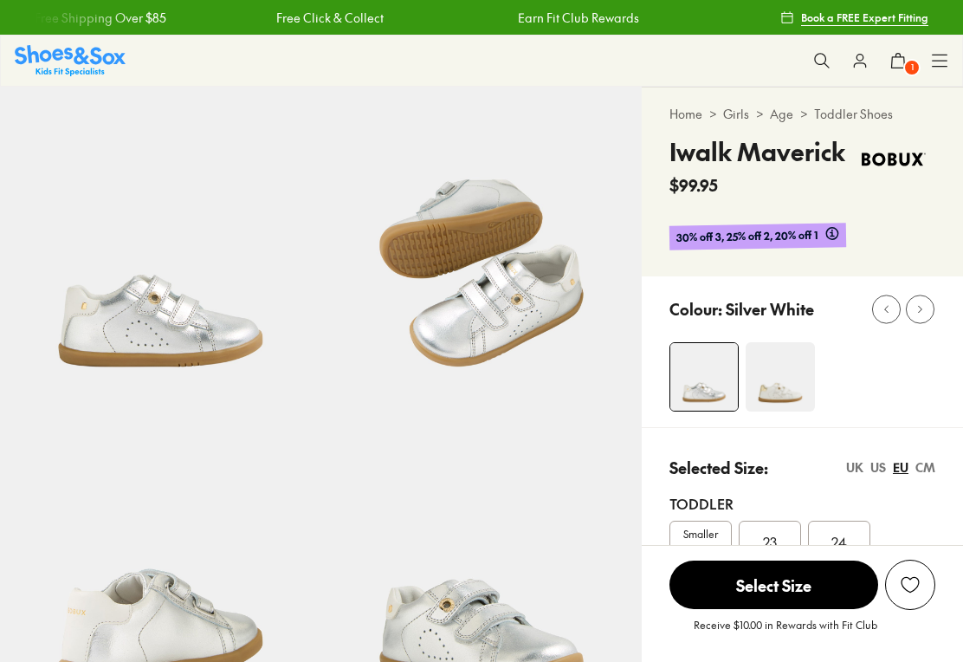
select select "*"
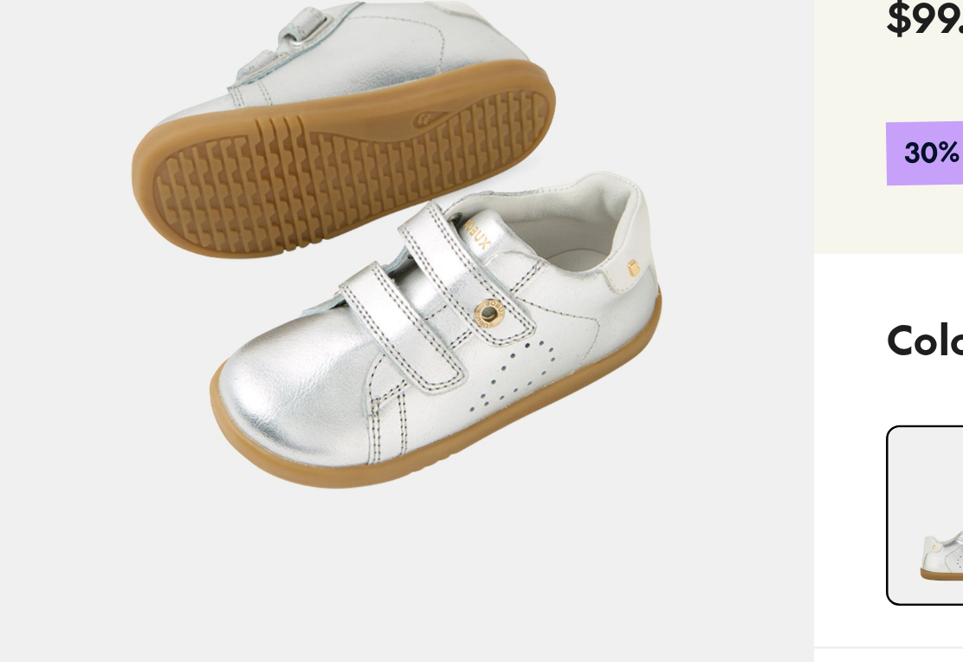
scroll to position [9, 0]
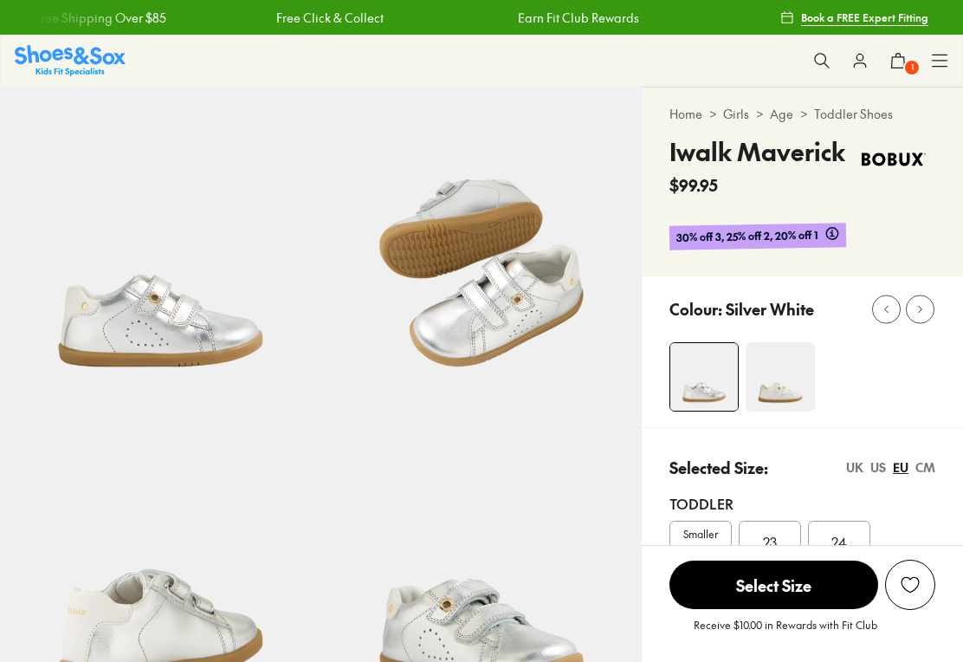
scroll to position [308, 0]
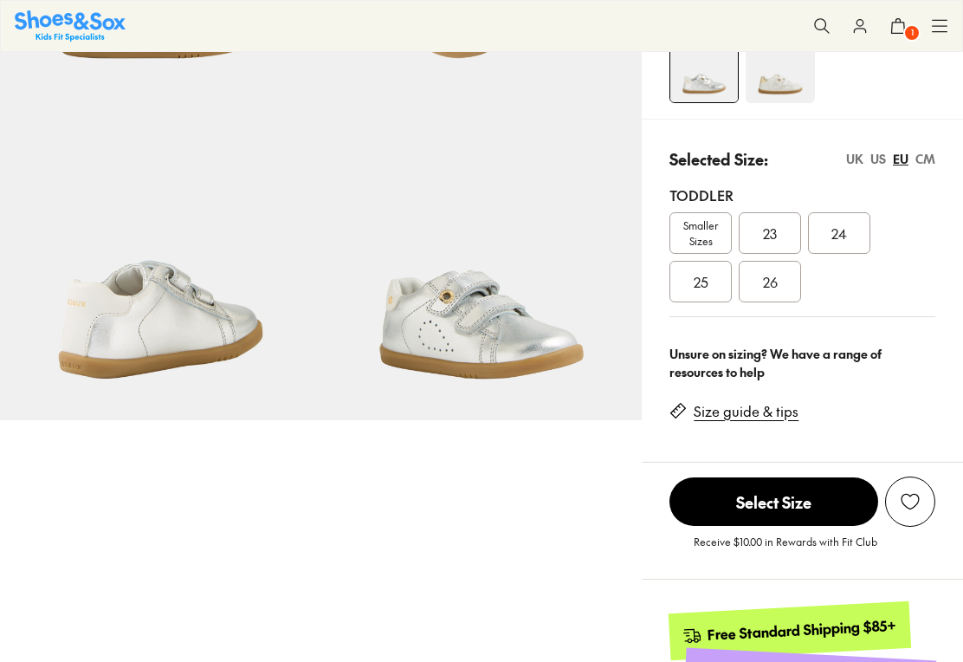
click at [915, 22] on button "1" at bounding box center [898, 26] width 38 height 38
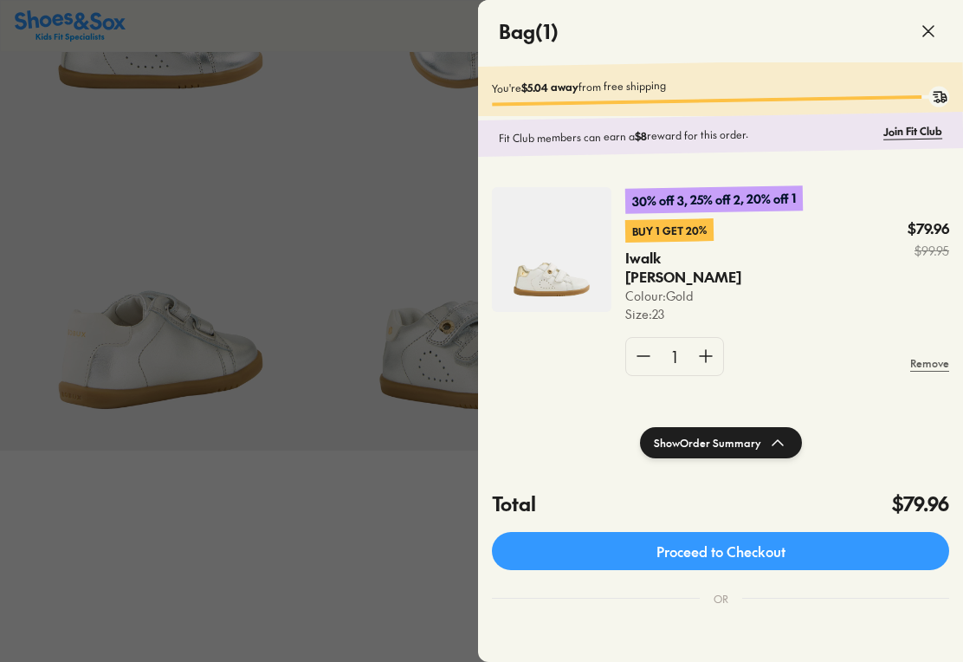
select select "*"
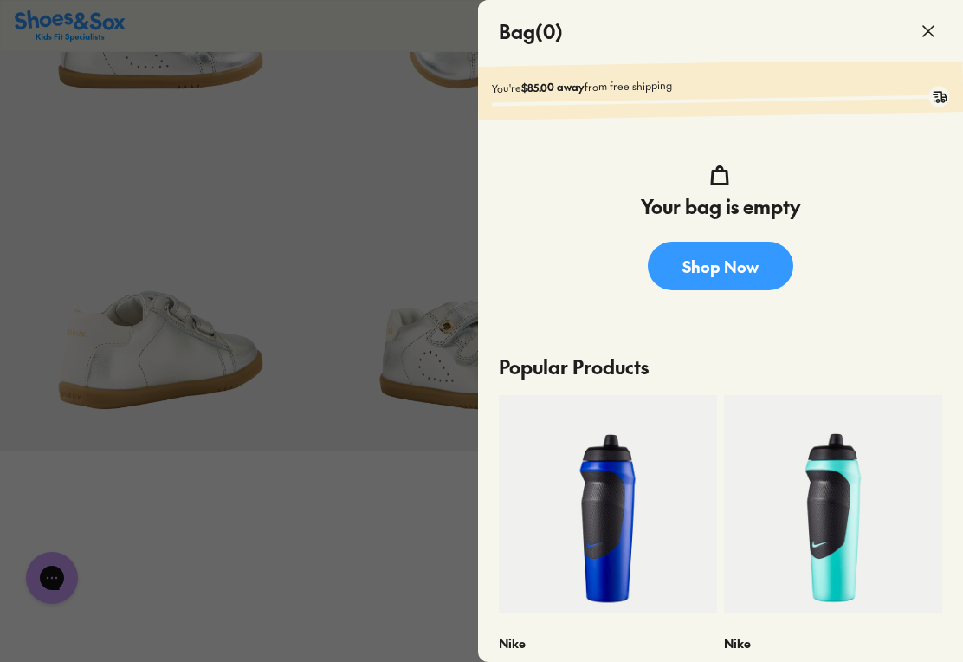
click at [934, 35] on icon at bounding box center [928, 31] width 21 height 21
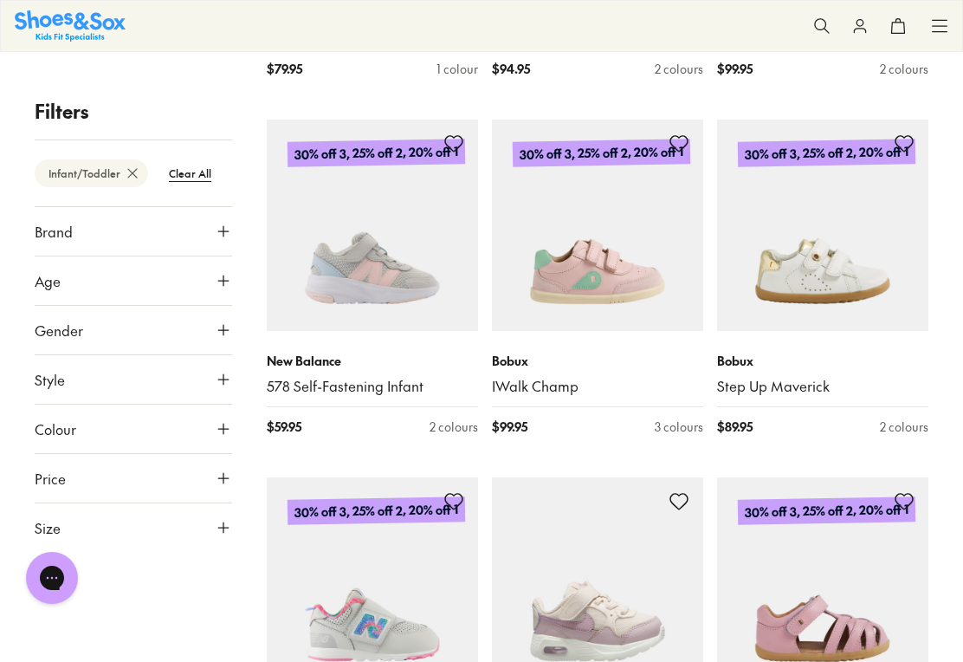
click at [818, 352] on p "Bobux" at bounding box center [822, 361] width 211 height 18
click at [845, 285] on img at bounding box center [822, 225] width 211 height 211
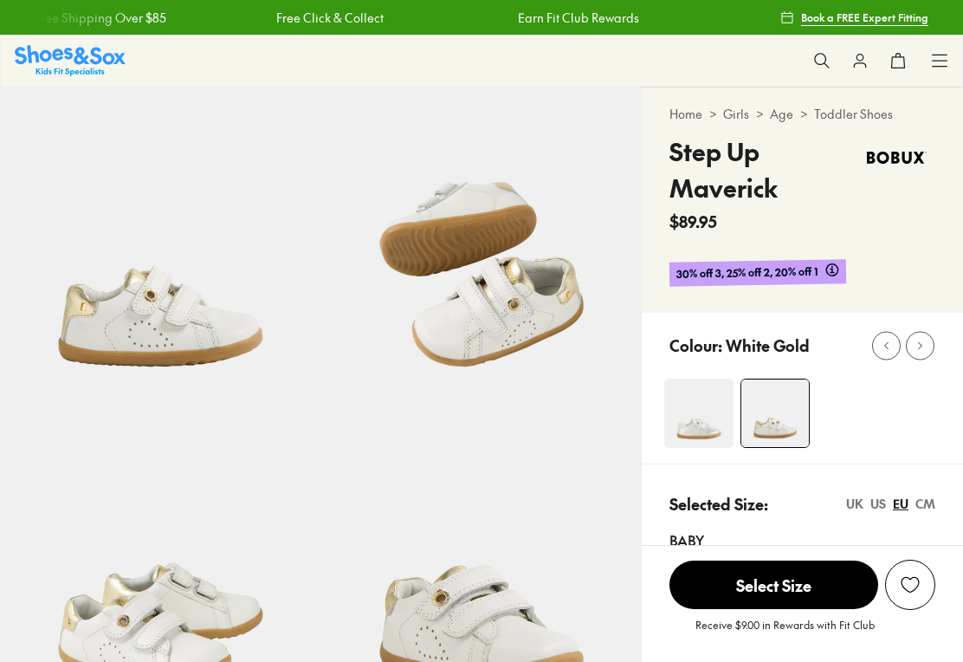
scroll to position [158, 0]
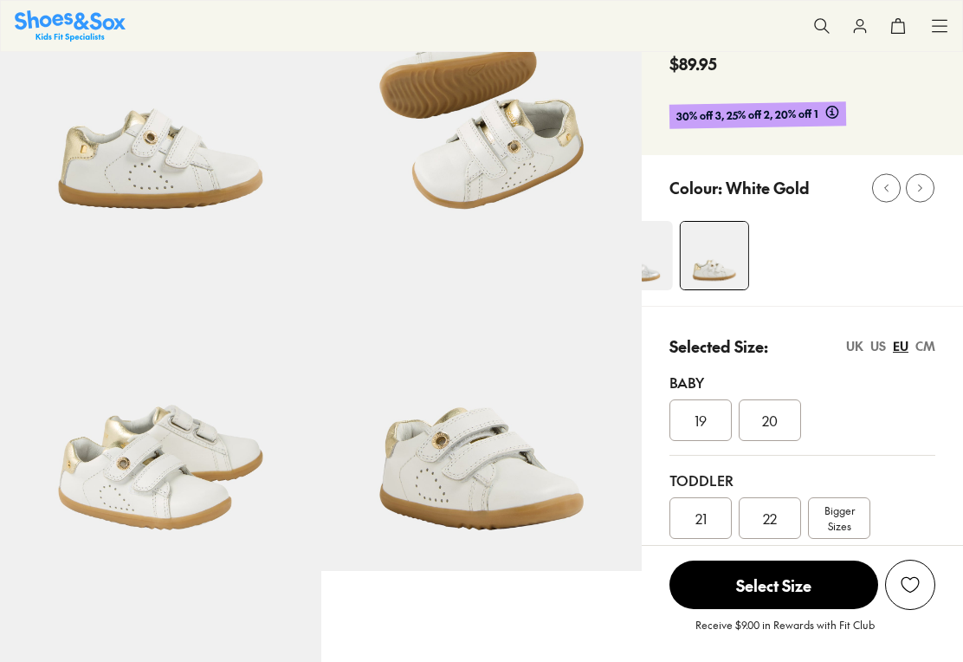
select select "*"
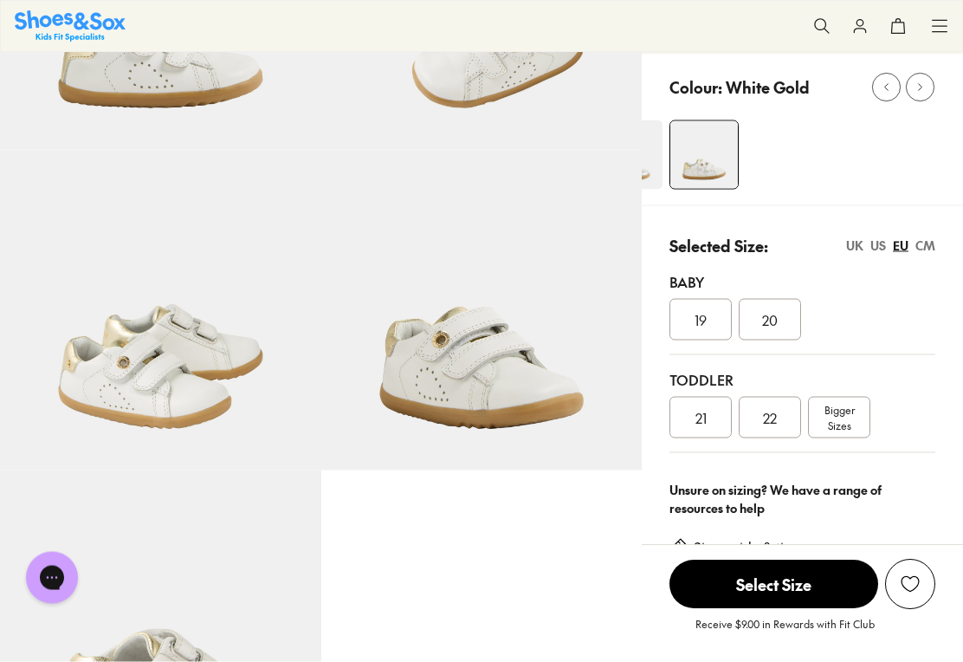
scroll to position [267, 0]
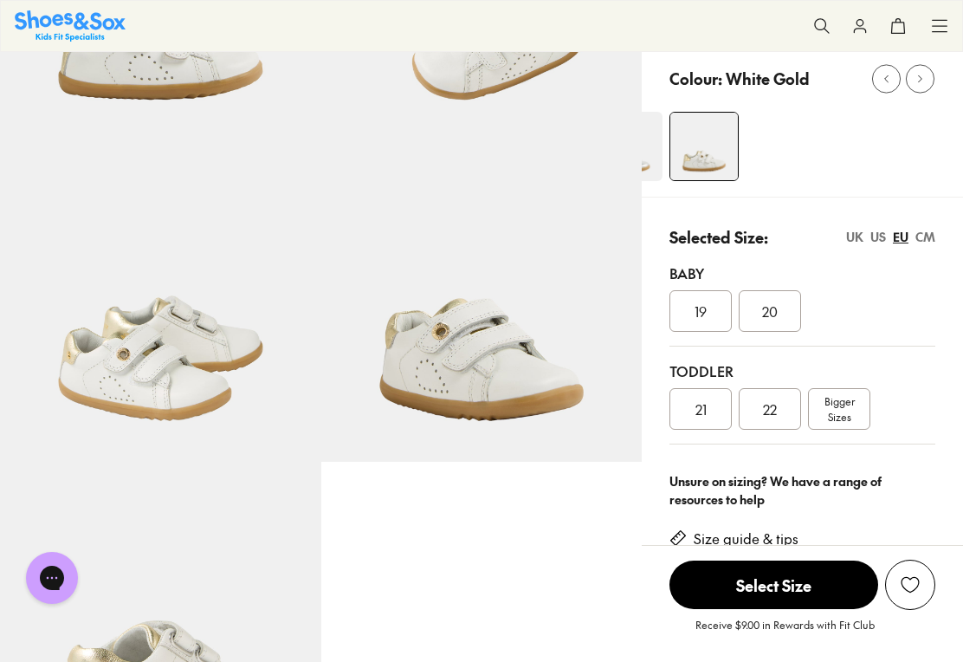
click at [840, 404] on span "Bigger Sizes" at bounding box center [839, 408] width 30 height 31
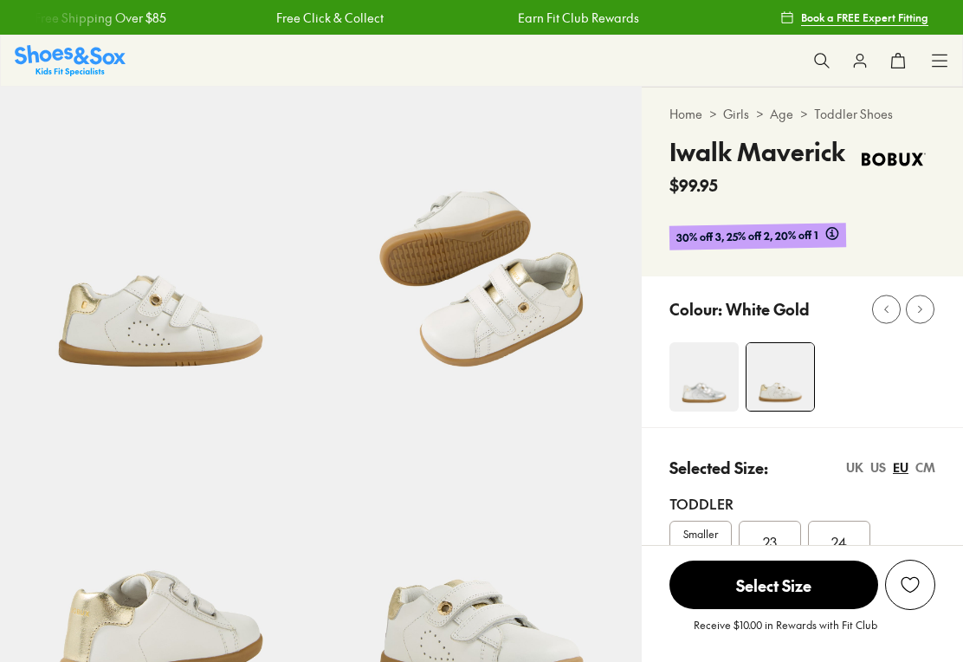
click at [781, 533] on div "23" at bounding box center [770, 541] width 62 height 42
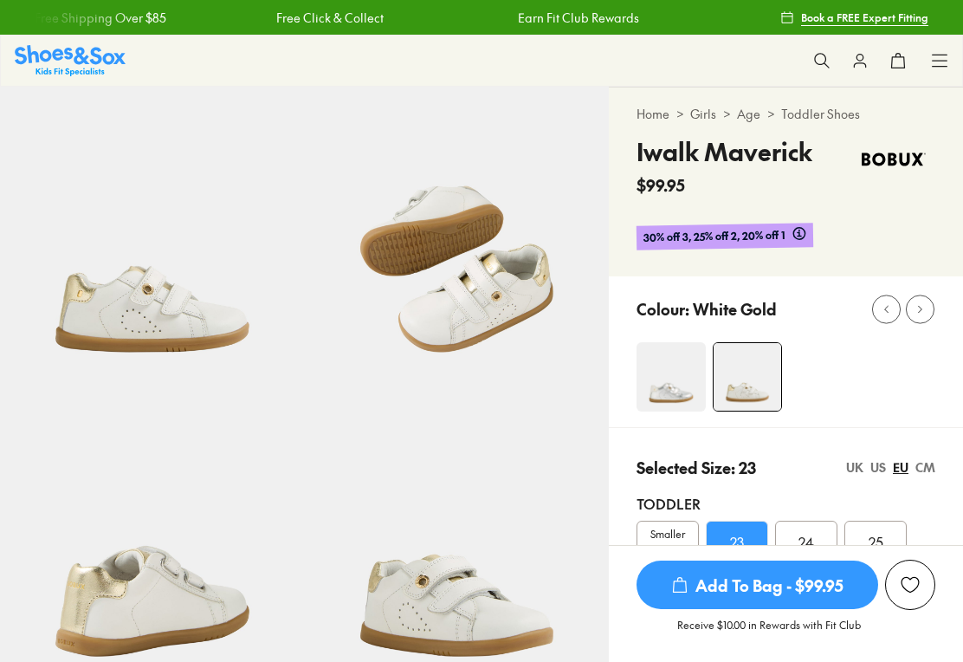
select select "*"
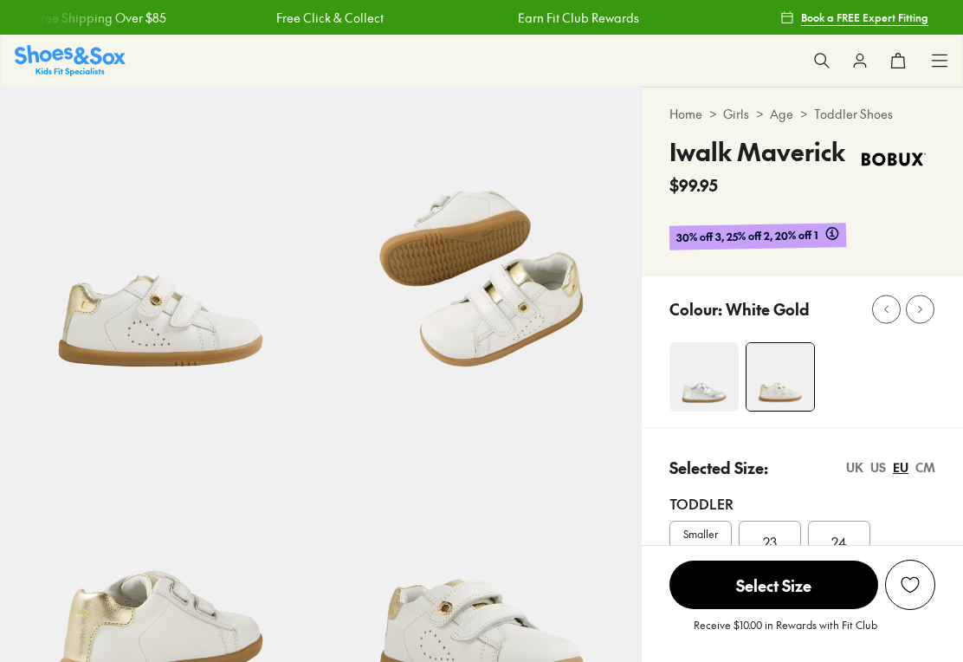
scroll to position [83, 0]
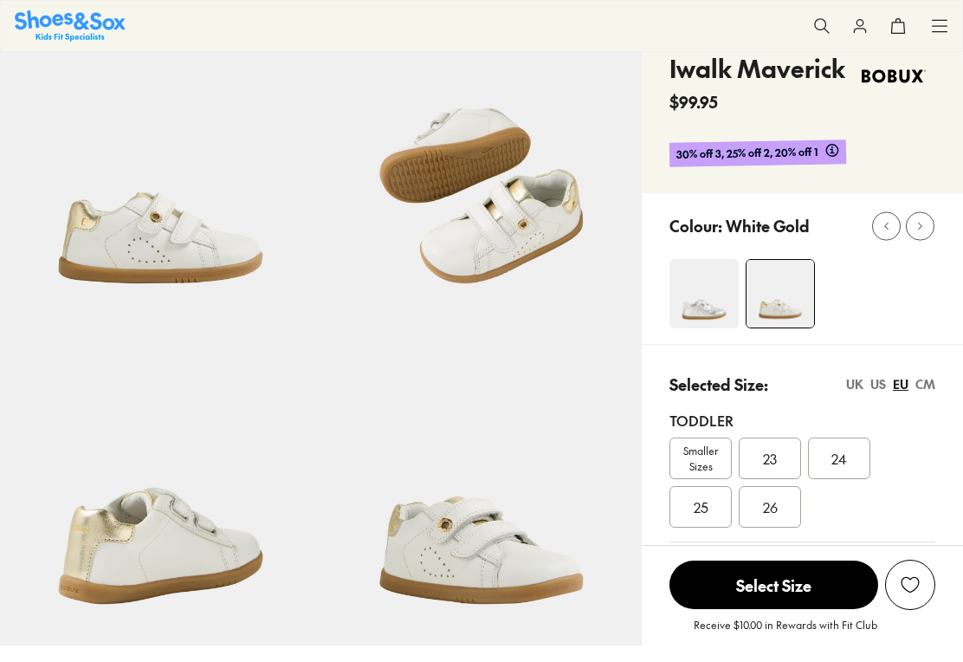
select select "*"
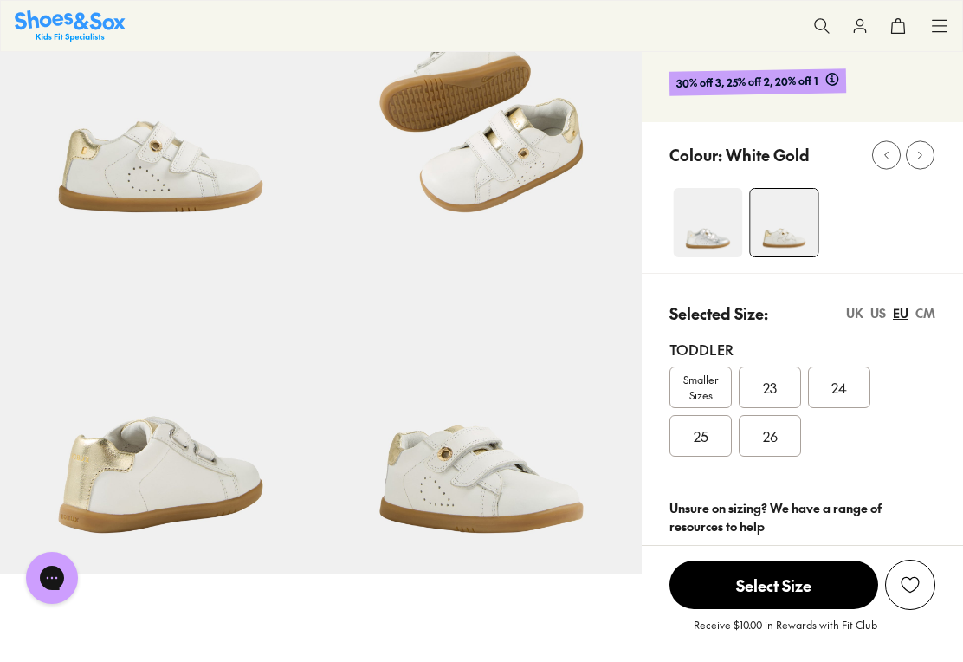
scroll to position [184, 0]
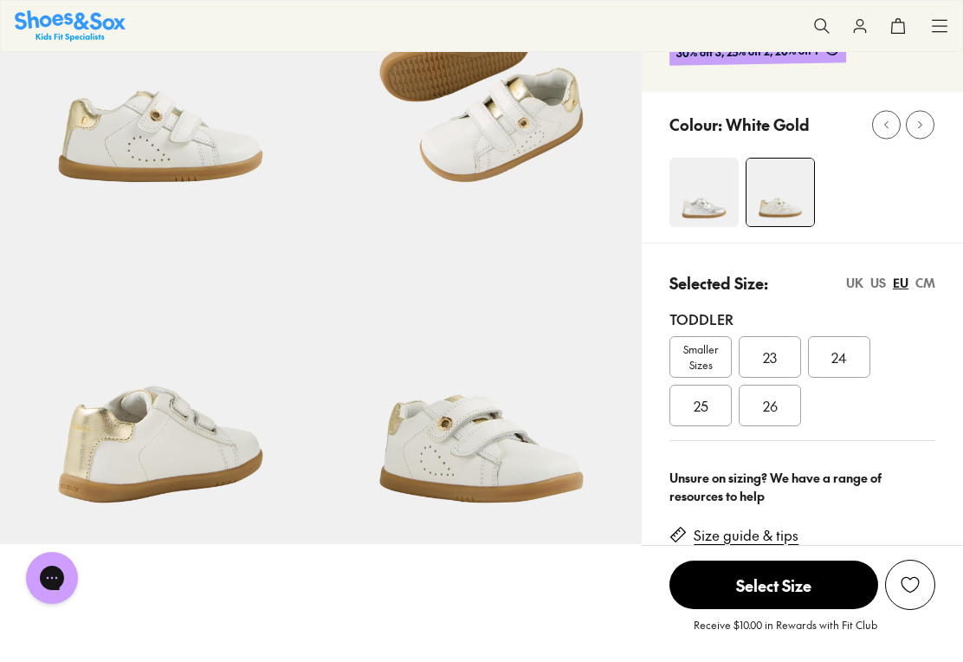
click at [774, 354] on span "23" at bounding box center [770, 356] width 14 height 21
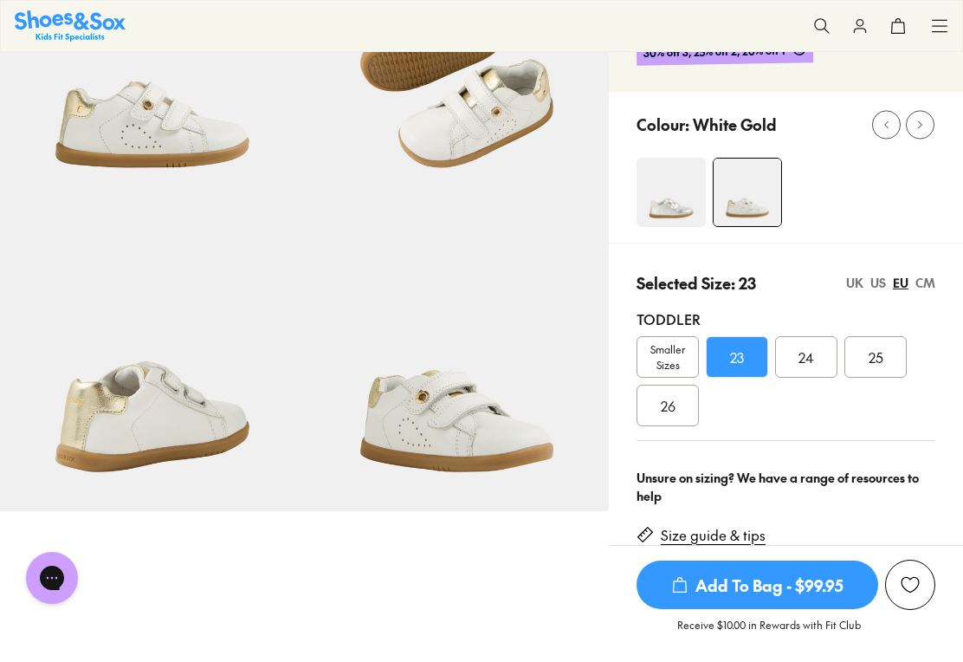
click at [779, 609] on span "Add To Bag - $99.95" at bounding box center [758, 584] width 242 height 48
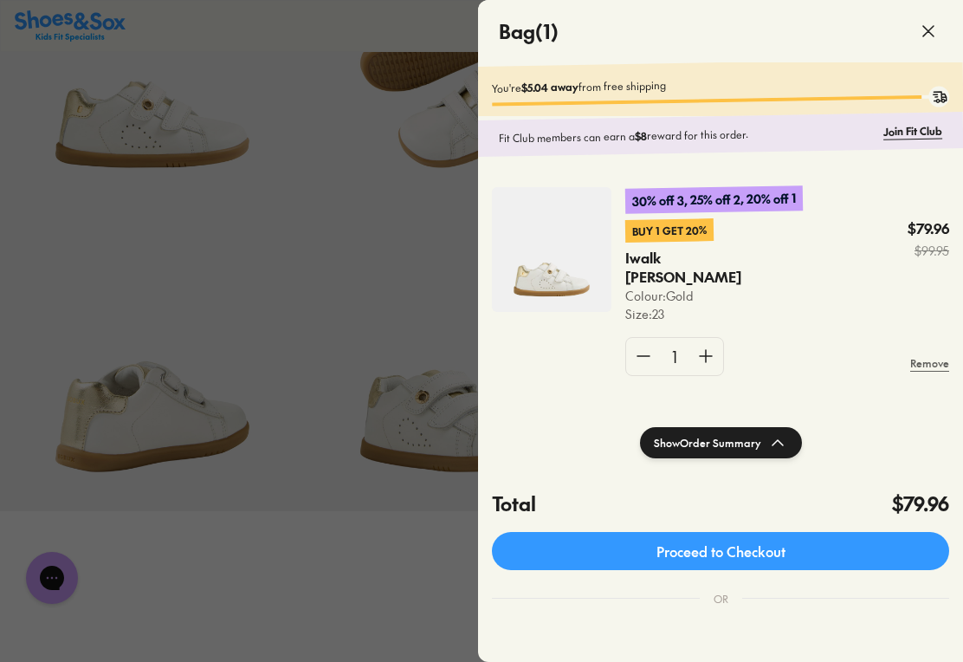
click at [930, 29] on use at bounding box center [928, 31] width 10 height 10
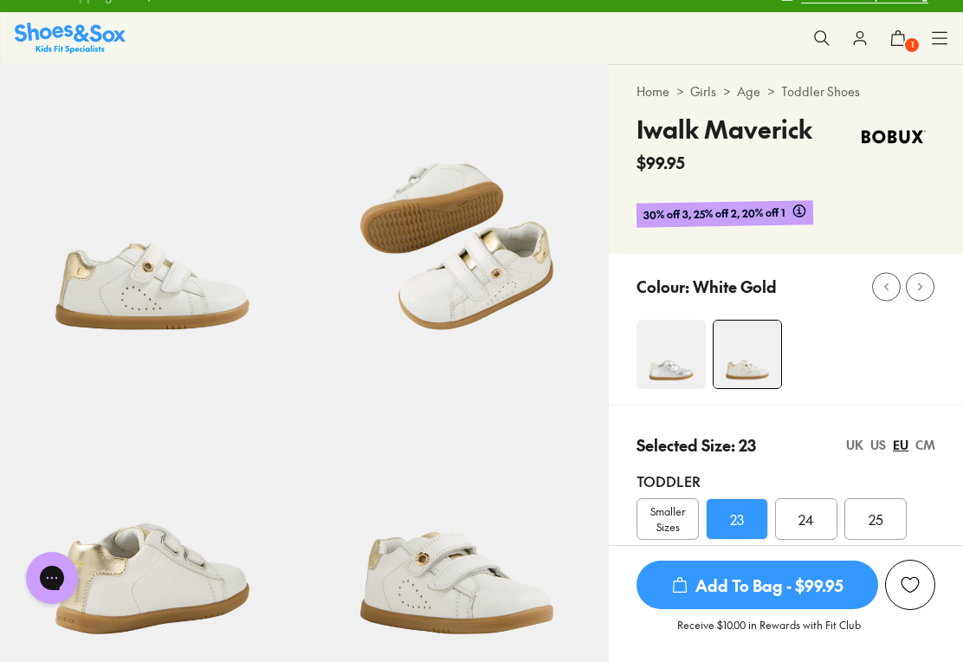
scroll to position [0, 0]
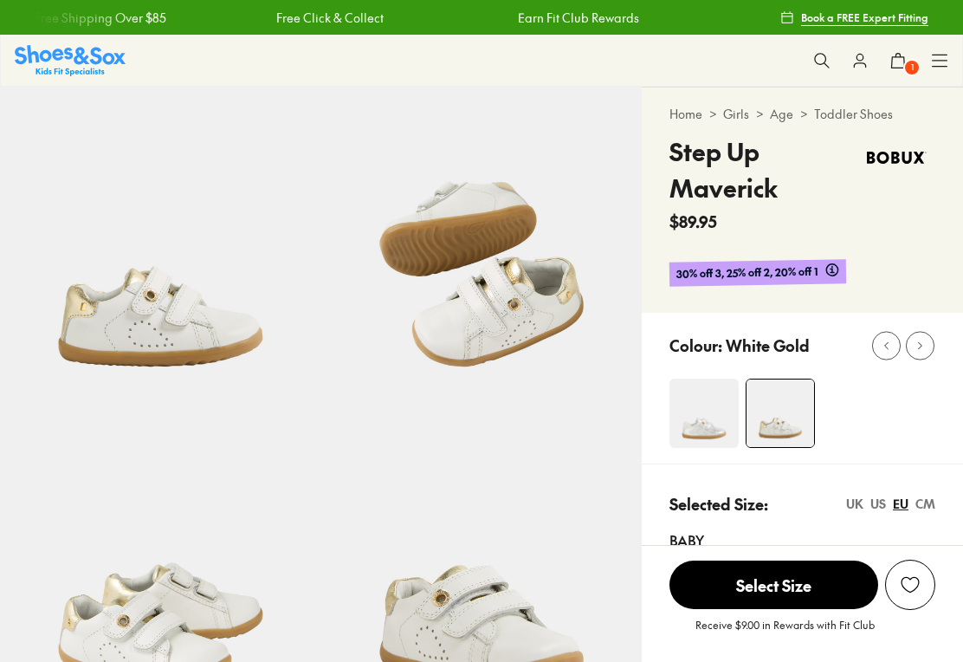
select select "*"
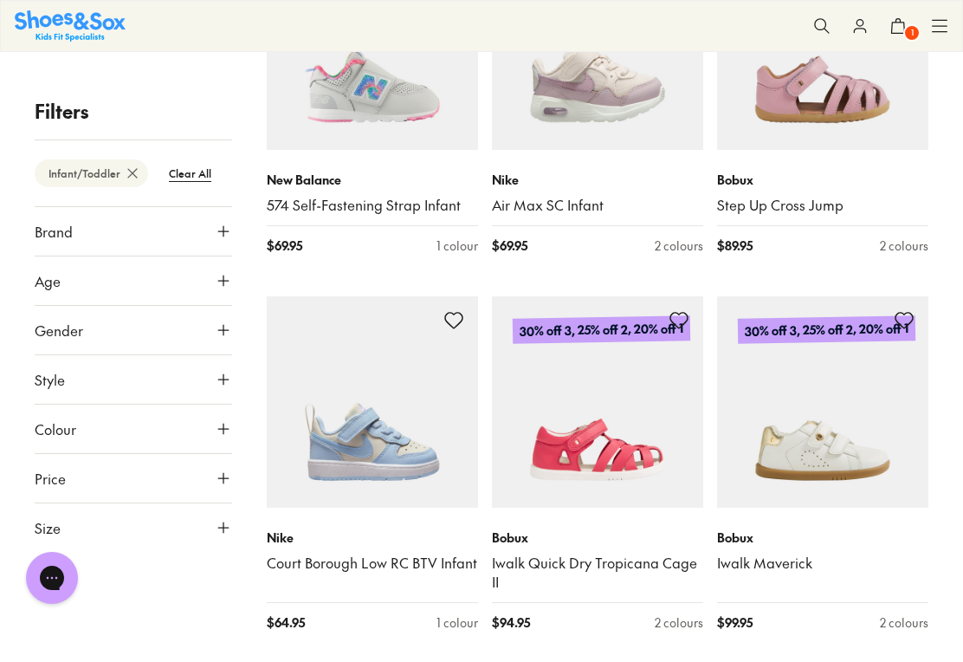
scroll to position [3394, 0]
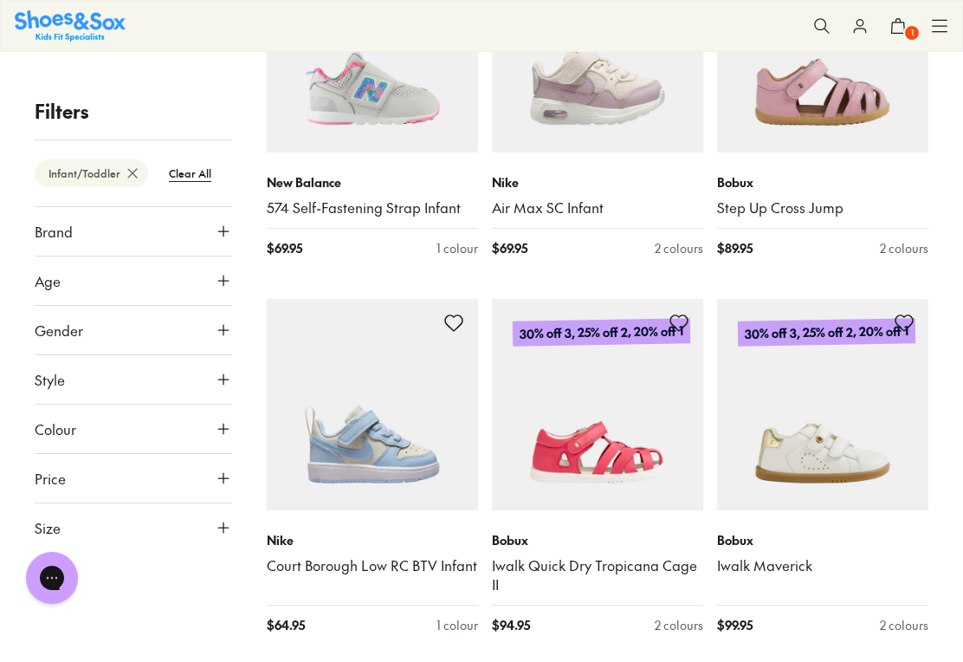
click at [840, 418] on img at bounding box center [822, 404] width 211 height 211
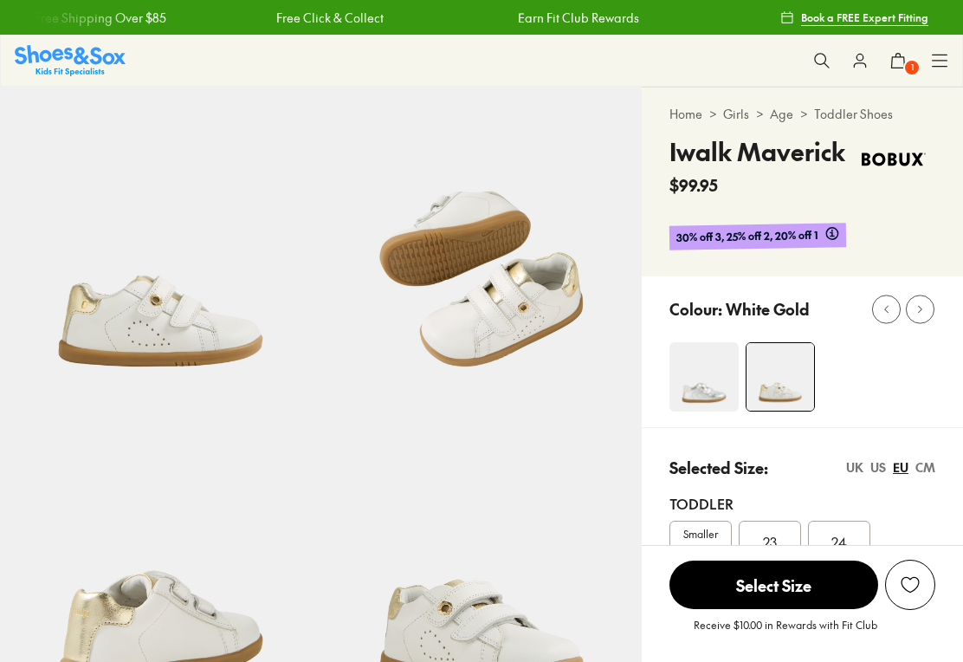
select select "*"
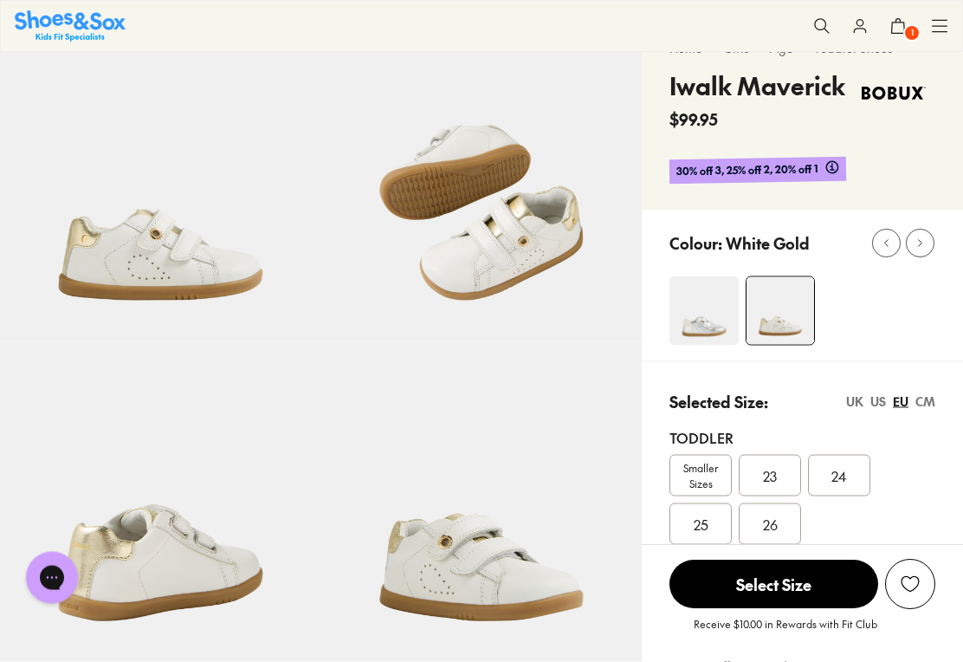
scroll to position [71, 0]
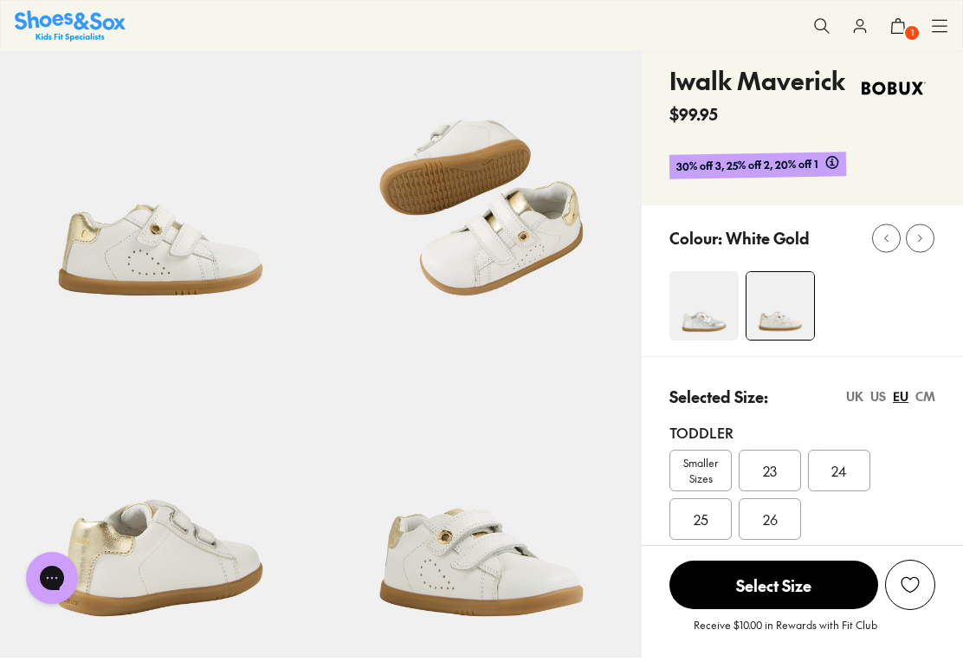
click at [776, 469] on span "23" at bounding box center [770, 470] width 14 height 21
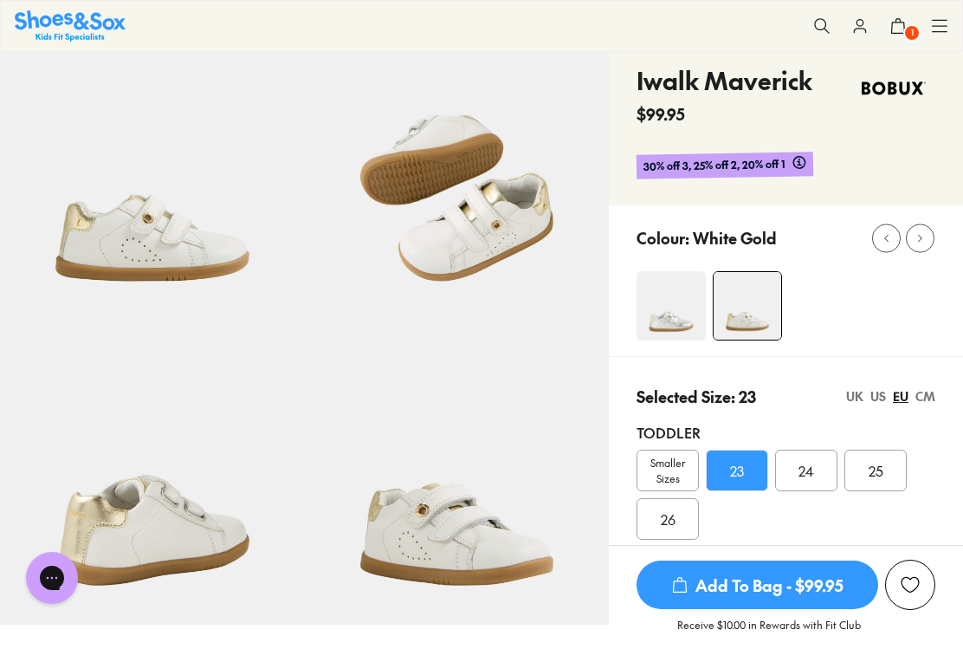
click at [780, 468] on div "24" at bounding box center [806, 470] width 62 height 42
click at [744, 469] on span "23" at bounding box center [737, 470] width 14 height 21
click at [779, 609] on span "Add To Bag - $99.95" at bounding box center [758, 584] width 242 height 48
